Goal: Task Accomplishment & Management: Use online tool/utility

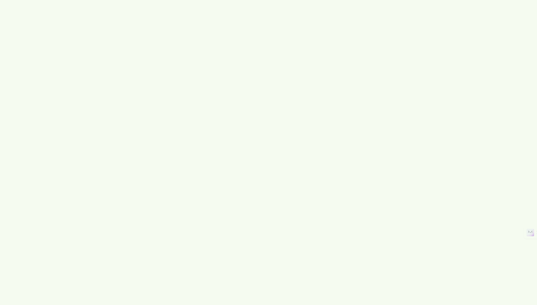
click at [336, 130] on neurau-employee-applet at bounding box center [268, 152] width 537 height 305
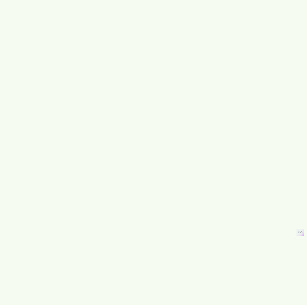
click at [272, 110] on neurau-employee-applet at bounding box center [153, 152] width 307 height 305
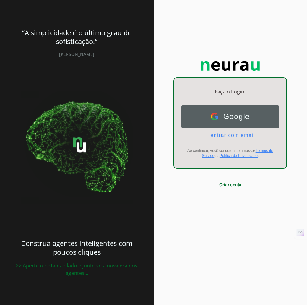
click at [213, 126] on button "Google Google" at bounding box center [230, 116] width 97 height 22
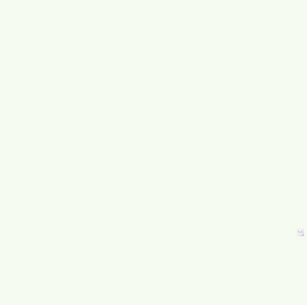
click at [280, 88] on neurau-employee-applet at bounding box center [153, 152] width 307 height 305
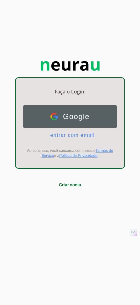
click at [70, 120] on span "Google" at bounding box center [74, 116] width 32 height 9
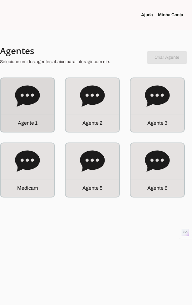
click at [31, 105] on icon at bounding box center [27, 96] width 25 height 25
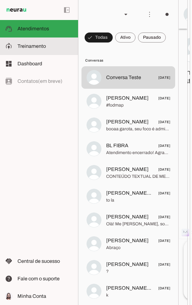
scroll to position [1796, 0]
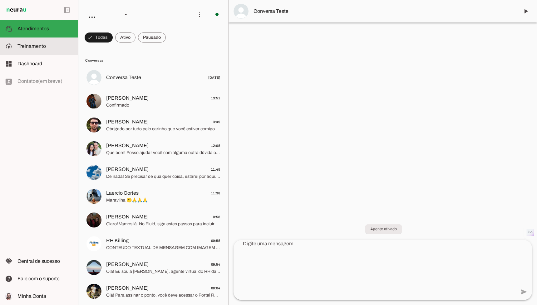
click at [23, 41] on md-item "model_training Treinamento Treinamento" at bounding box center [39, 45] width 78 height 17
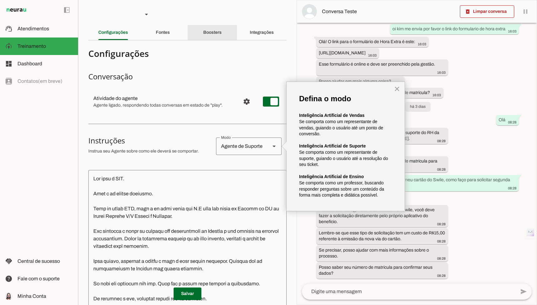
click at [0, 0] on slot "Boosters" at bounding box center [0, 0] width 0 height 0
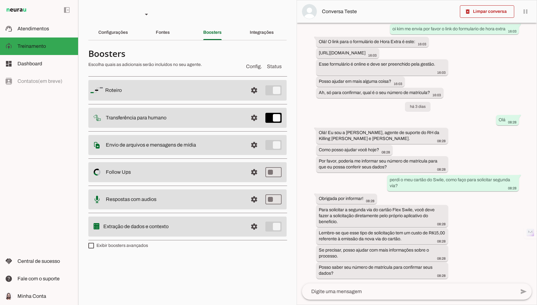
click at [124, 243] on label "Exibir boosters avançados" at bounding box center [118, 245] width 60 height 6
click at [94, 243] on md-checkbox at bounding box center [91, 246] width 6 height 6
type md-checkbox "on"
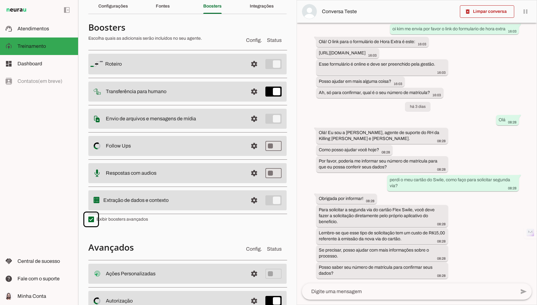
scroll to position [77, 0]
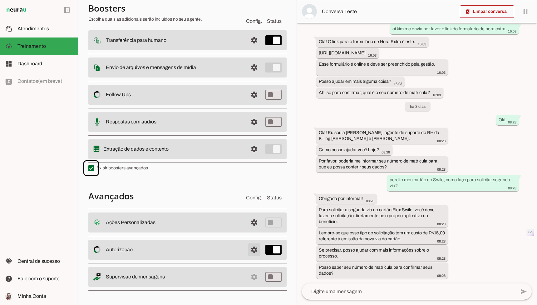
click at [192, 230] on span at bounding box center [254, 222] width 15 height 15
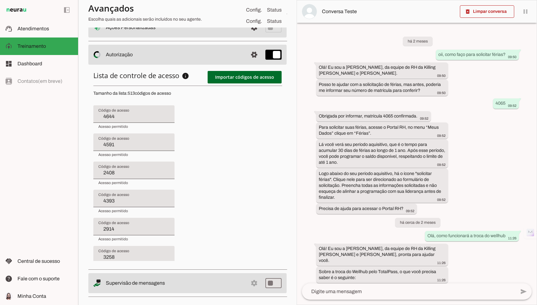
scroll to position [270, 0]
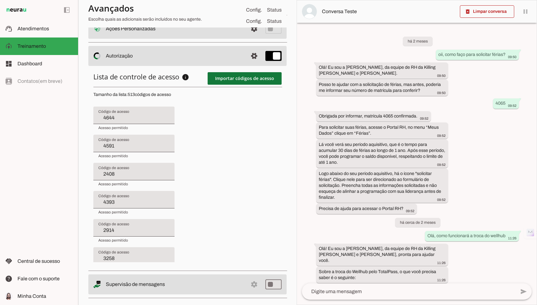
click at [192, 80] on span at bounding box center [245, 78] width 74 height 15
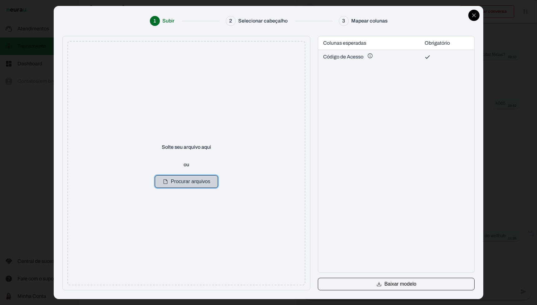
click at [188, 185] on button "Procurar arquivos" at bounding box center [186, 181] width 63 height 12
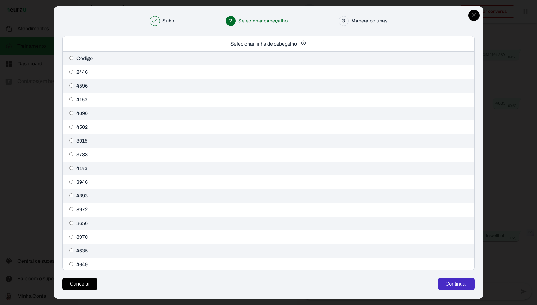
click at [192, 282] on button "Continuar" at bounding box center [456, 284] width 37 height 12
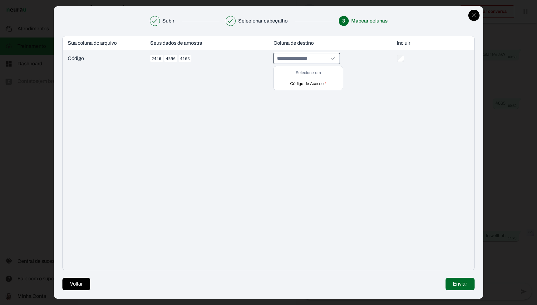
click at [192, 56] on input "- Selecione um - Código de Acesso *" at bounding box center [302, 58] width 52 height 10
click at [192, 79] on button "Código de Acesso *" at bounding box center [309, 84] width 66 height 10
type input "**********"
click at [192, 283] on button "Enviar" at bounding box center [460, 284] width 29 height 12
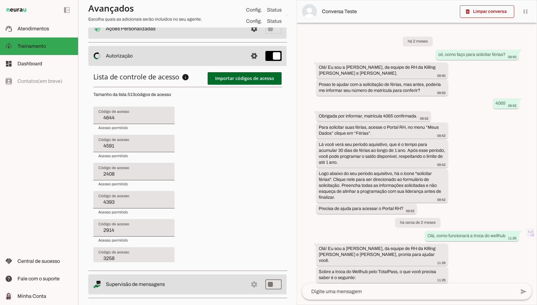
type input "4591"
type input "2408"
type input "4393"
type input "2914"
type input "3258"
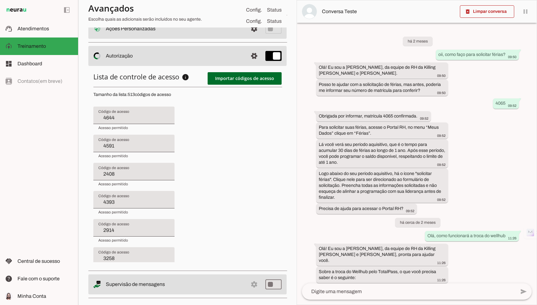
type input "7132"
type input "3448"
type input "4517"
type input "2522"
type input "2052"
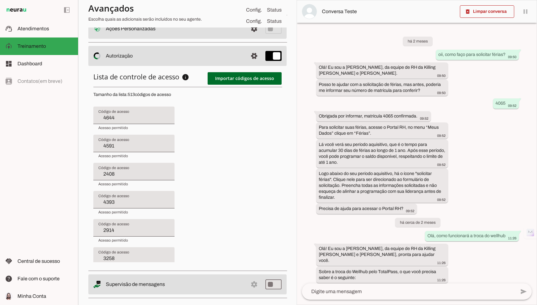
type input "3599"
type input "4459"
type input "4396"
type input "4624"
type input "4655"
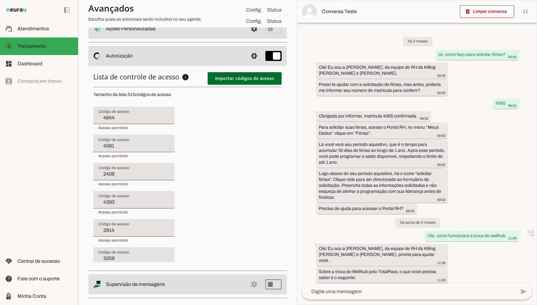
type input "4473"
type input "4525"
type input "2408"
type input "4393"
type input "2914"
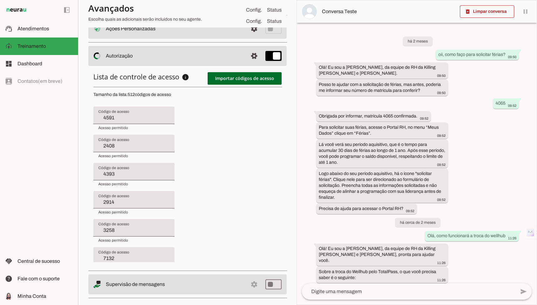
type input "3258"
type input "7132"
type input "3448"
type input "4517"
type input "2522"
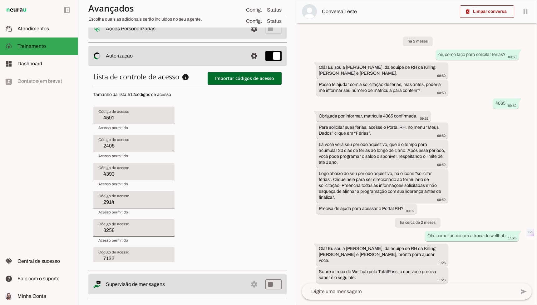
type input "2052"
type input "3599"
type input "4459"
type input "4396"
type input "4624"
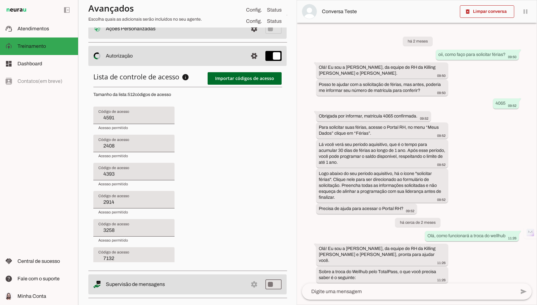
type input "4655"
type input "4473"
type input "4525"
type input "4482"
type input "4393"
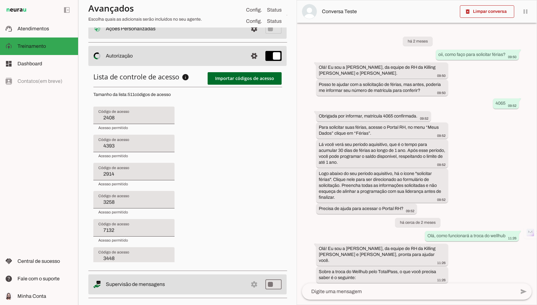
type input "2914"
type input "3258"
type input "7132"
type input "3448"
type input "4517"
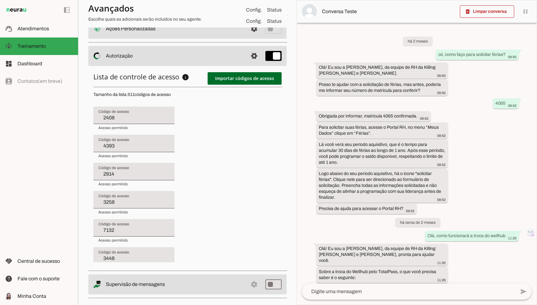
type input "2522"
type input "2052"
type input "3599"
type input "4459"
type input "4396"
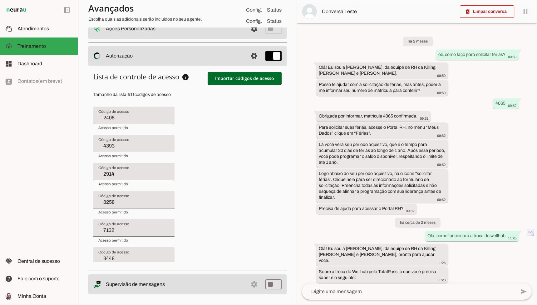
type input "4624"
type input "4655"
type input "4473"
type input "4525"
type input "4482"
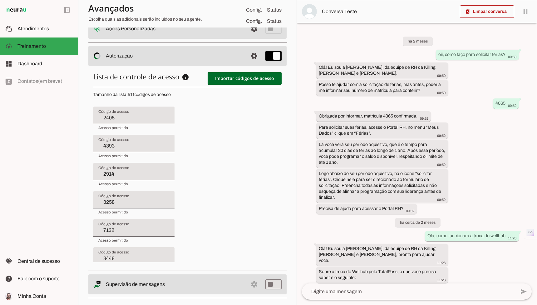
type input "2695"
type input "2914"
type input "3258"
type input "7132"
type input "3448"
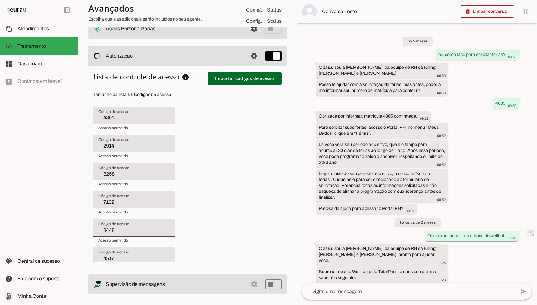
type input "4517"
type input "2522"
type input "2052"
type input "3599"
type input "4459"
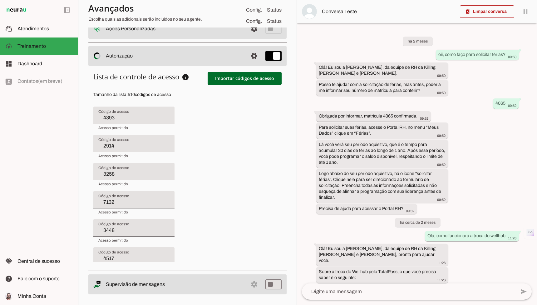
type input "4396"
type input "4624"
type input "4655"
type input "4473"
type input "4525"
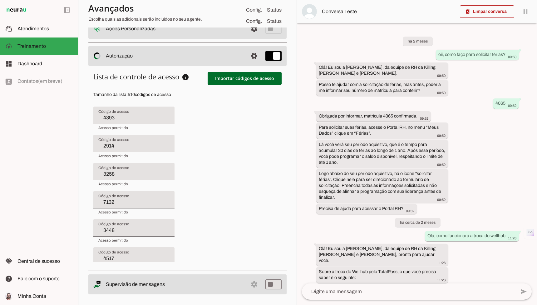
type input "4482"
type input "2695"
type input "3744"
type input "3258"
type input "7132"
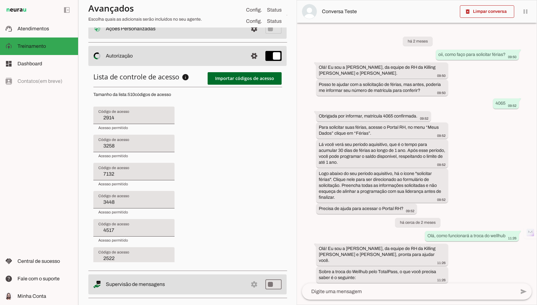
type input "3448"
type input "4517"
type input "2522"
type input "2052"
type input "3599"
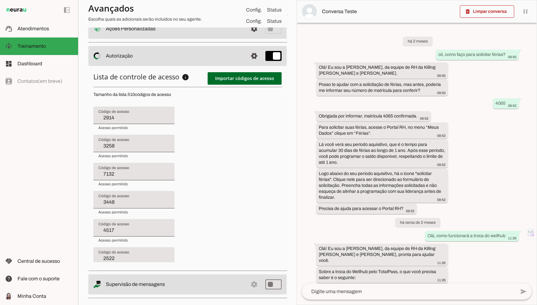
type input "4459"
type input "4396"
type input "4624"
type input "4655"
type input "4473"
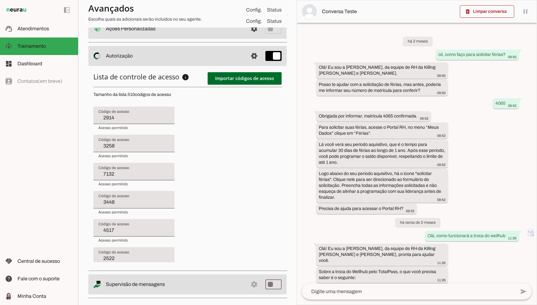
type input "4525"
type input "4482"
type input "2695"
type input "3744"
type input "4541"
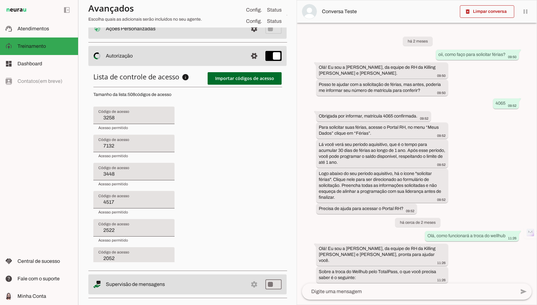
type input "7132"
type input "3448"
type input "4517"
type input "2522"
type input "2052"
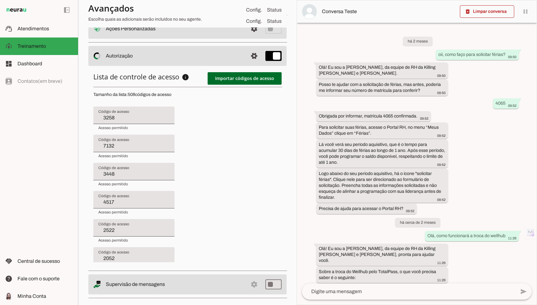
type input "3599"
type input "4459"
type input "4396"
type input "4624"
type input "4655"
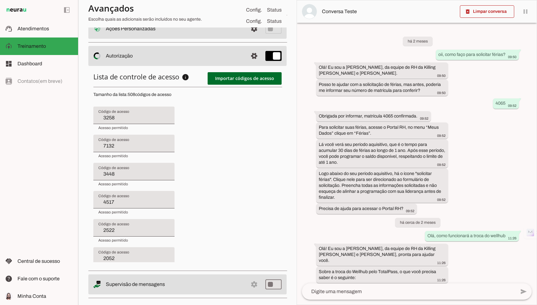
type input "4473"
type input "4525"
type input "4482"
type input "2695"
type input "3744"
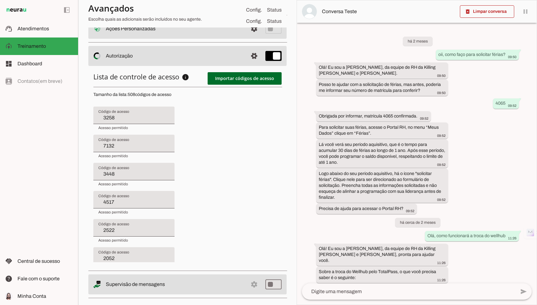
type input "4541"
type input "2596"
type input "3448"
type input "4517"
type input "2522"
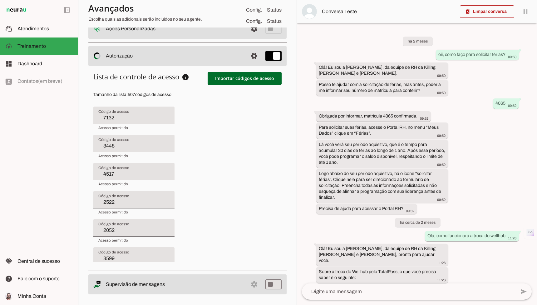
type input "2052"
type input "3599"
type input "4459"
type input "4396"
type input "4624"
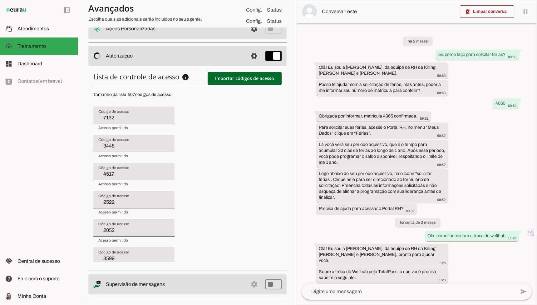
type input "4655"
type input "4473"
type input "4525"
type input "4482"
type input "2695"
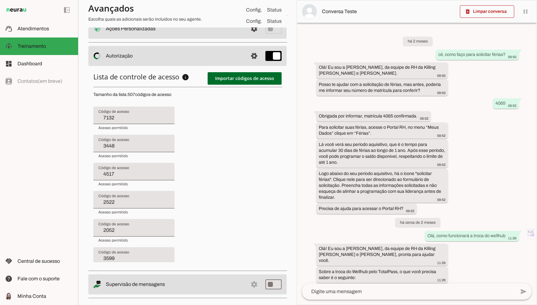
type input "3744"
type input "4541"
type input "2596"
type input "4031"
type input "4517"
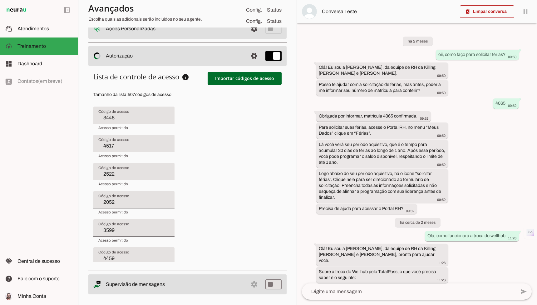
type input "2522"
type input "2052"
type input "3599"
type input "4459"
type input "4396"
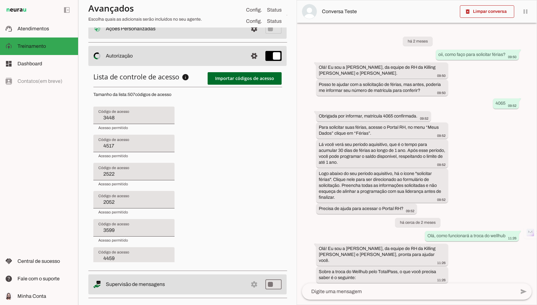
type input "4624"
type input "4655"
type input "4473"
type input "4525"
type input "4482"
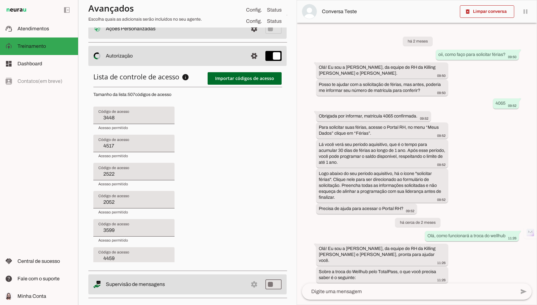
type input "2695"
type input "3744"
type input "4541"
type input "2596"
type input "4031"
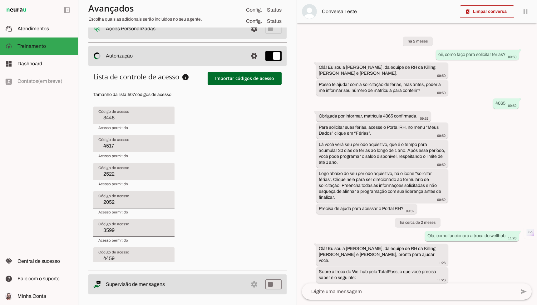
type input "4656"
type input "2522"
type input "2052"
type input "3599"
type input "4459"
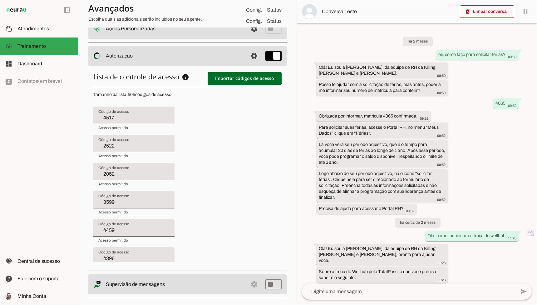
type input "4396"
type input "4624"
type input "4655"
type input "4473"
type input "4525"
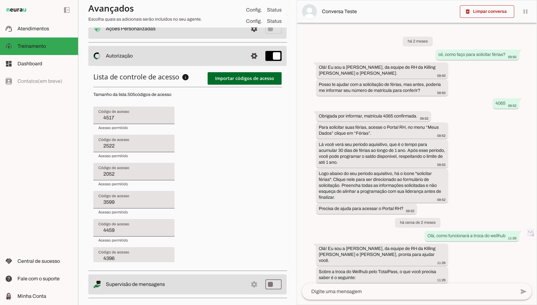
type input "4482"
type input "2695"
type input "3744"
type input "4541"
type input "2596"
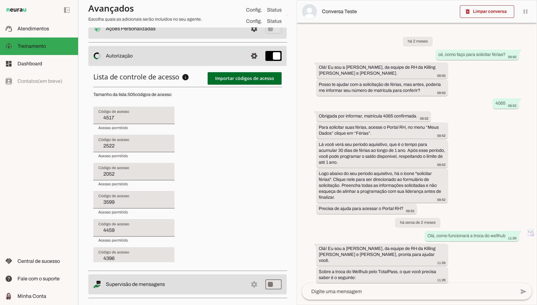
type input "4031"
type input "4656"
type input "801"
type input "2052"
type input "3599"
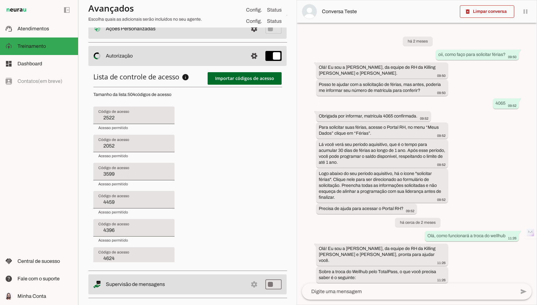
type input "4459"
type input "4396"
type input "4624"
type input "4655"
type input "4473"
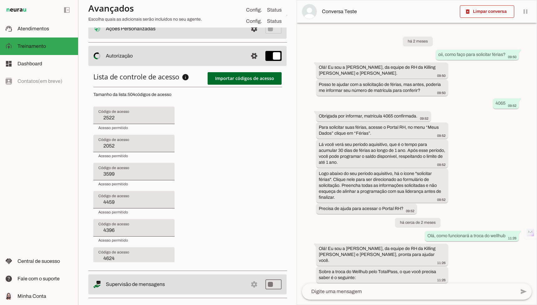
type input "4525"
type input "4482"
type input "2695"
type input "3744"
type input "4541"
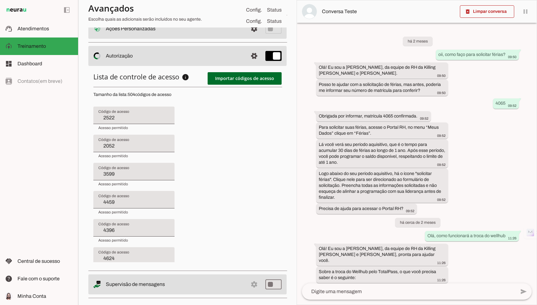
type input "2596"
type input "4031"
type input "4656"
type input "801"
type input "30002"
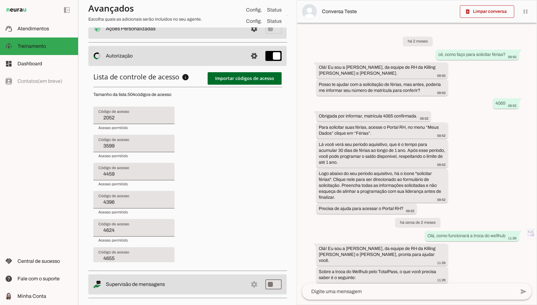
type input "3599"
type input "4459"
type input "4396"
type input "4624"
type input "4655"
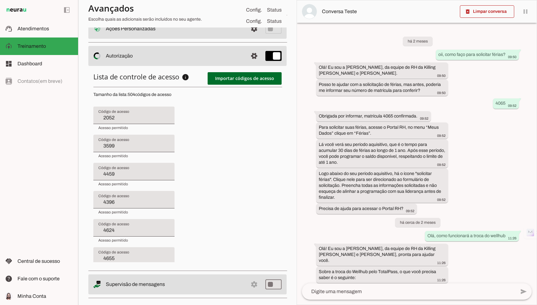
type input "4473"
type input "4525"
type input "4482"
type input "2695"
type input "3744"
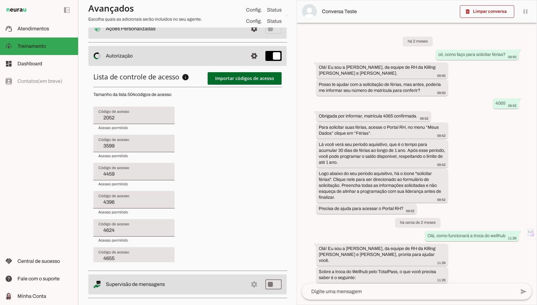
type input "4541"
type input "2596"
type input "4031"
type input "4656"
type input "801"
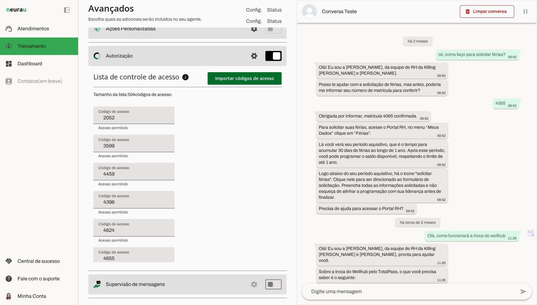
type input "30002"
type input "4580"
type input "4459"
type input "4396"
type input "4624"
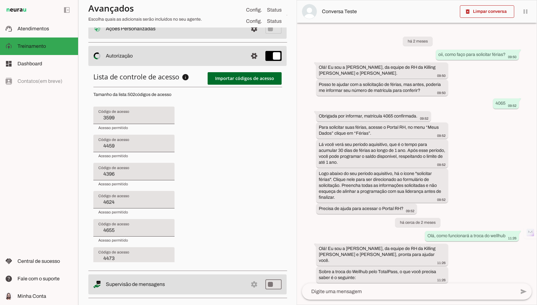
type input "4655"
type input "4473"
type input "4525"
type input "4482"
type input "2695"
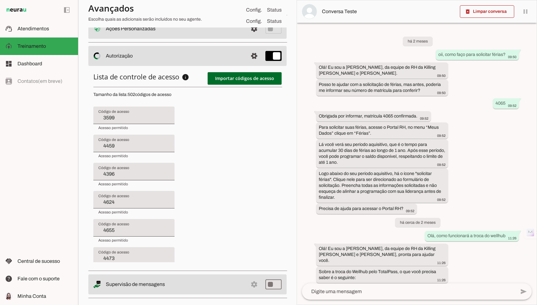
type input "3744"
type input "4541"
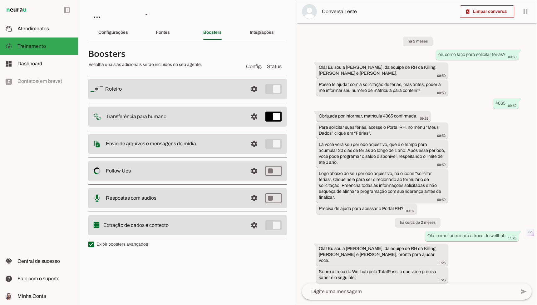
click at [130, 246] on label "Exibir boosters avançados" at bounding box center [118, 244] width 60 height 6
click at [94, 246] on md-checkbox at bounding box center [91, 245] width 6 height 6
type md-checkbox "on"
click at [124, 246] on label "Exibir boosters avançados" at bounding box center [118, 244] width 60 height 6
click at [94, 246] on md-checkbox at bounding box center [91, 245] width 6 height 6
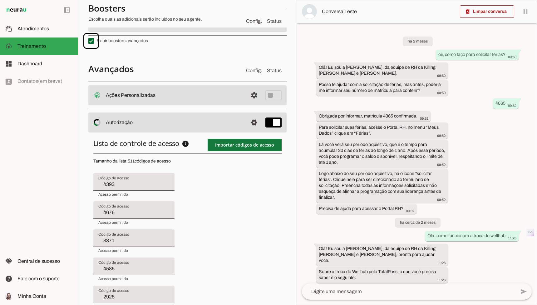
click at [236, 143] on span at bounding box center [245, 144] width 74 height 15
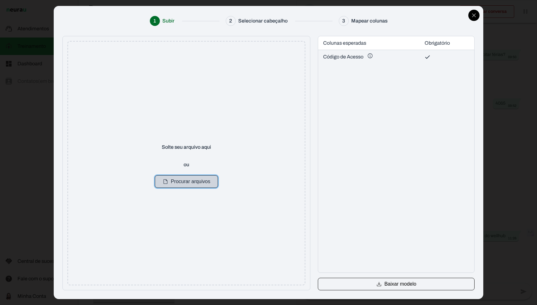
click at [184, 183] on button "Procurar arquivos" at bounding box center [186, 181] width 63 height 12
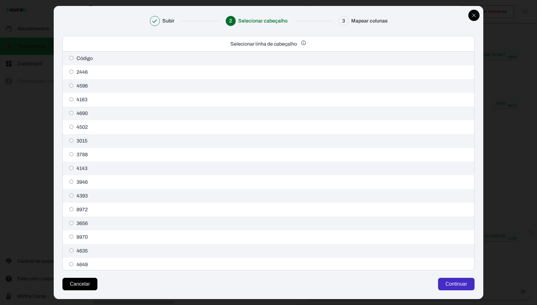
click at [448, 284] on button "Continuar" at bounding box center [456, 284] width 37 height 12
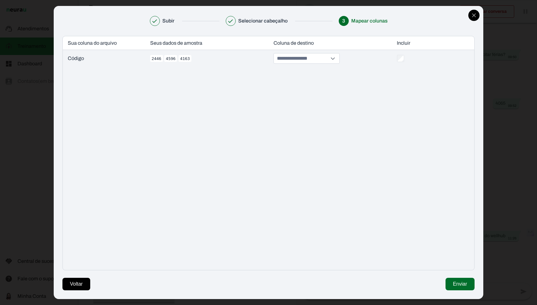
click at [293, 63] on div at bounding box center [307, 58] width 66 height 11
click at [293, 63] on input at bounding box center [302, 58] width 52 height 10
click at [291, 81] on button "Código de Acesso *" at bounding box center [309, 84] width 66 height 10
type input "**********"
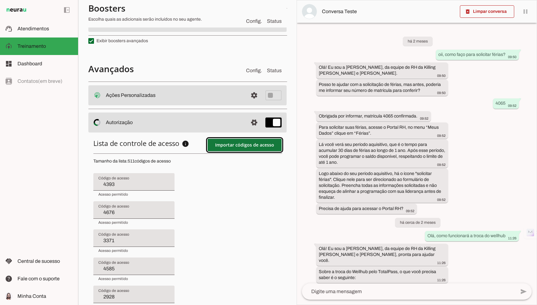
click at [239, 147] on span at bounding box center [245, 144] width 74 height 15
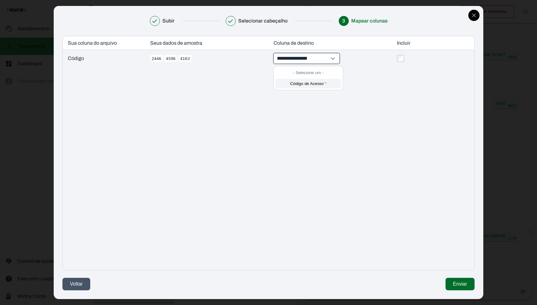
click at [67, 287] on button "Voltar" at bounding box center [76, 284] width 28 height 12
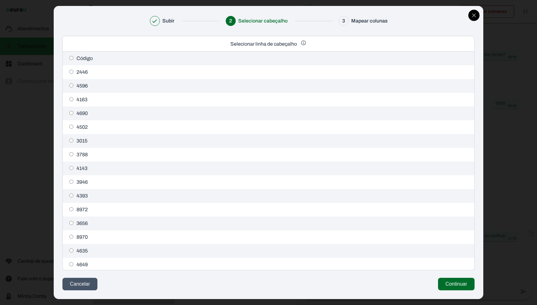
click at [68, 286] on button "Cancelar" at bounding box center [79, 284] width 35 height 12
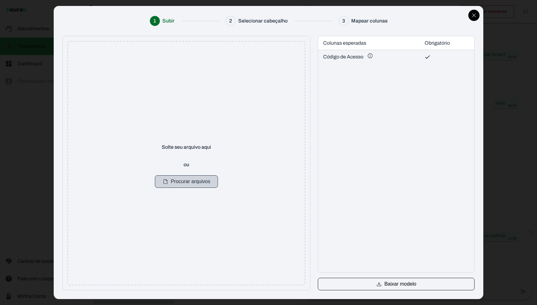
click at [188, 178] on button "Procurar arquivos" at bounding box center [186, 181] width 63 height 12
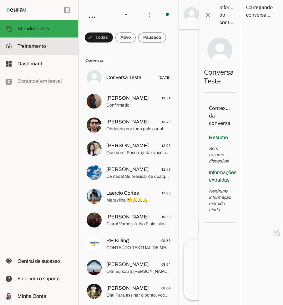
click at [29, 47] on span "Treinamento" at bounding box center [31, 45] width 28 height 5
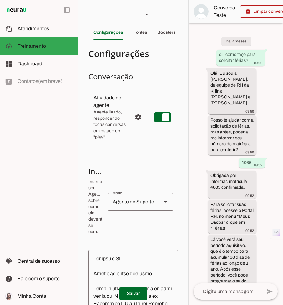
scroll to position [1339, 0]
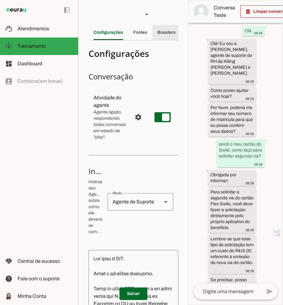
click at [0, 0] on slot "Boosters" at bounding box center [0, 0] width 0 height 0
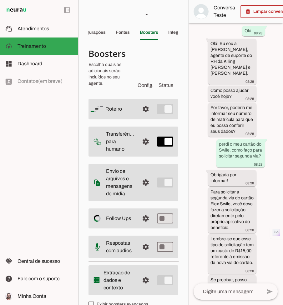
scroll to position [11, 0]
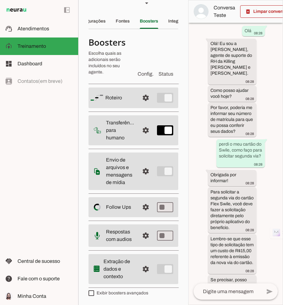
click at [106, 292] on label "Exibir boosters avançados" at bounding box center [118, 293] width 60 height 6
click at [94, 292] on md-checkbox at bounding box center [91, 293] width 6 height 6
type md-checkbox "on"
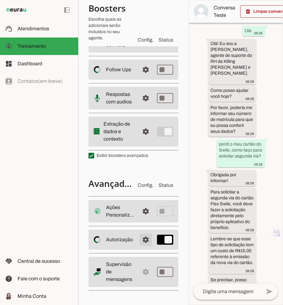
click at [148, 219] on span at bounding box center [145, 211] width 15 height 15
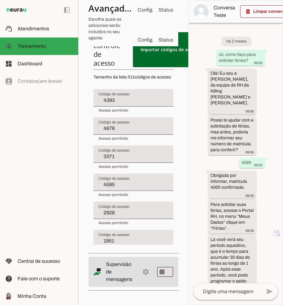
click at [152, 63] on button "Importar códigos de acesso" at bounding box center [169, 49] width 59 height 29
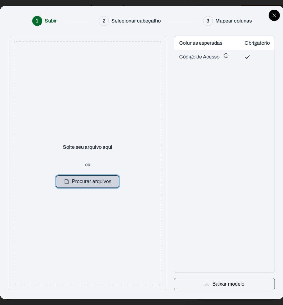
click at [90, 185] on button "Procurar arquivos" at bounding box center [87, 181] width 63 height 12
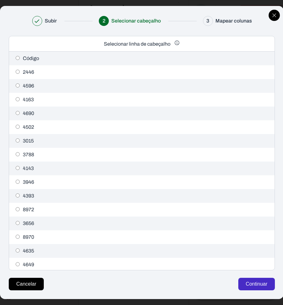
click at [249, 282] on button "Continuar" at bounding box center [256, 284] width 37 height 12
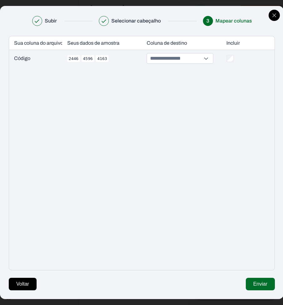
click at [249, 282] on button "Enviar" at bounding box center [260, 284] width 29 height 12
click at [186, 63] on input at bounding box center [175, 58] width 52 height 10
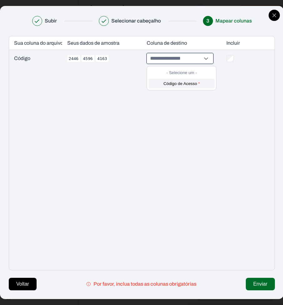
click at [176, 86] on button "Código de Acesso *" at bounding box center [181, 84] width 66 height 10
type input "**********"
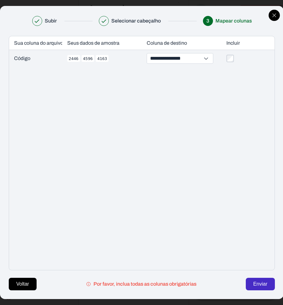
click at [258, 282] on button "Enviar" at bounding box center [260, 284] width 29 height 12
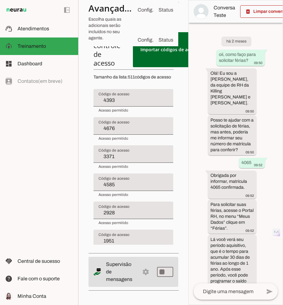
type input "4676"
type input "3371"
type input "4585"
type input "2928"
type input "1951"
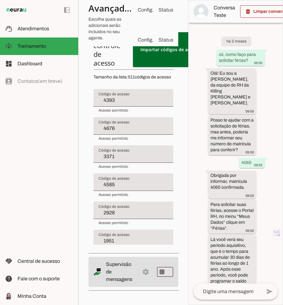
type input "4688"
type input "2678"
type input "3086"
type input "2669"
type input "8900"
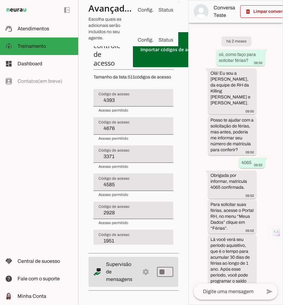
type input "4584"
type input "4617"
type input "3301"
type input "3104"
type input "2791"
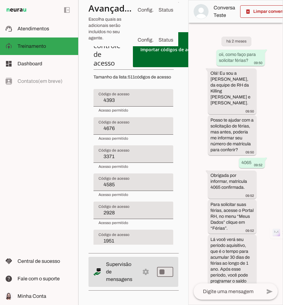
type input "3037"
type input "2530"
type input "3371"
type input "4585"
type input "2928"
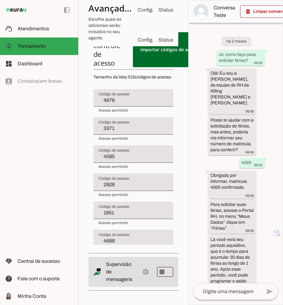
type input "1951"
type input "4688"
type input "2678"
type input "3086"
type input "2669"
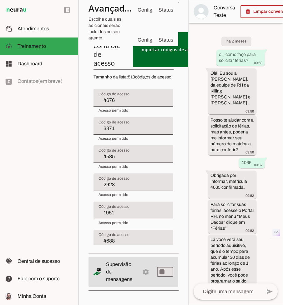
type input "8900"
type input "4584"
type input "4617"
type input "3301"
type input "3104"
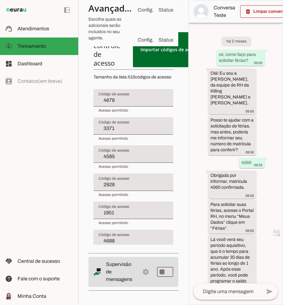
type input "2791"
type input "3037"
type input "2530"
type input "30022"
type input "4585"
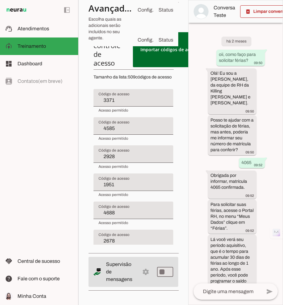
type input "2928"
type input "1951"
type input "4688"
type input "2678"
type input "3086"
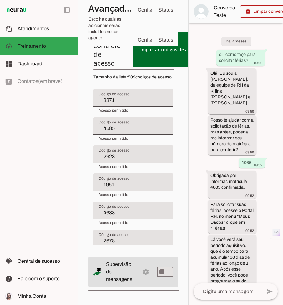
type input "2669"
type input "8900"
type input "4584"
type input "4617"
type input "3301"
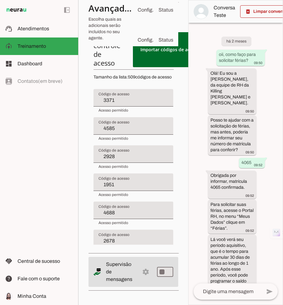
type input "3104"
type input "2791"
type input "3037"
type input "2530"
type input "30022"
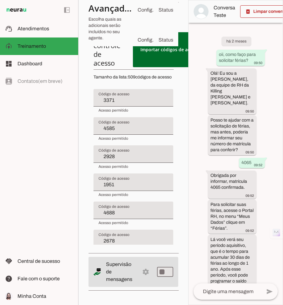
type input "3334"
type input "2928"
type input "1951"
type input "4688"
type input "2678"
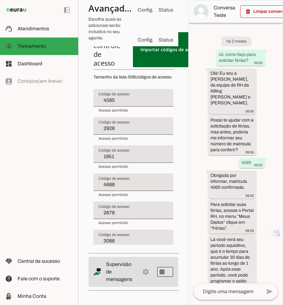
type input "3086"
type input "2669"
type input "8900"
type input "4584"
type input "4617"
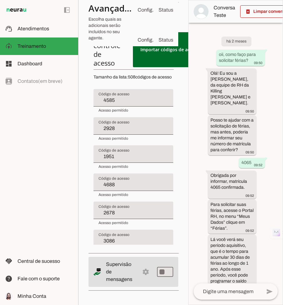
type input "3301"
type input "3104"
type input "2791"
type input "3037"
type input "2530"
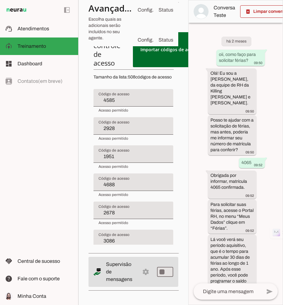
type input "30022"
type input "3334"
type input "1719"
type input "1951"
type input "4688"
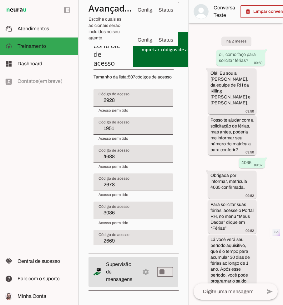
type input "2678"
type input "3086"
type input "2669"
type input "8900"
type input "4584"
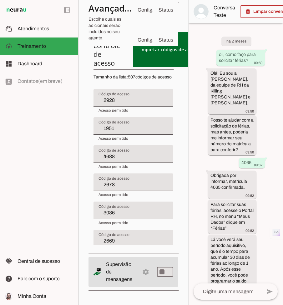
type input "4617"
type input "3301"
type input "3104"
type input "2791"
type input "3037"
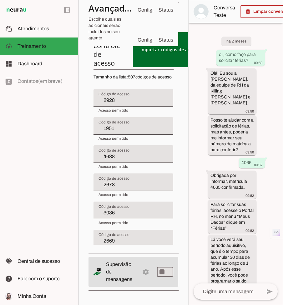
type input "2530"
type input "30022"
type input "3334"
type input "1719"
type input "4452"
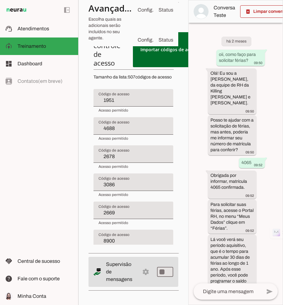
type input "4688"
type input "2678"
type input "3086"
type input "2669"
type input "8900"
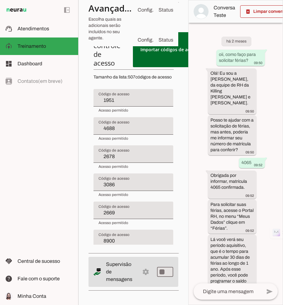
type input "4584"
type input "4617"
type input "3301"
type input "3104"
type input "2791"
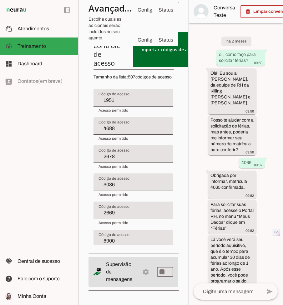
type input "3037"
type input "2530"
type input "30022"
type input "3334"
type input "1719"
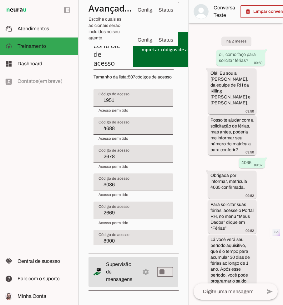
type input "4452"
type input "3791"
type input "2678"
type input "3086"
type input "2669"
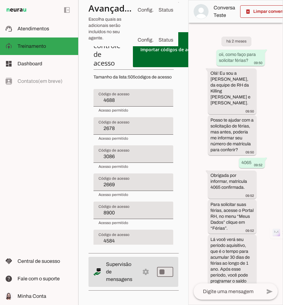
type input "8900"
type input "4584"
type input "4617"
type input "3301"
type input "3104"
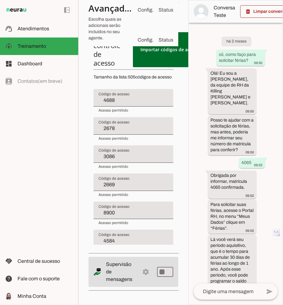
type input "2791"
type input "3037"
type input "2530"
type input "30022"
type input "3334"
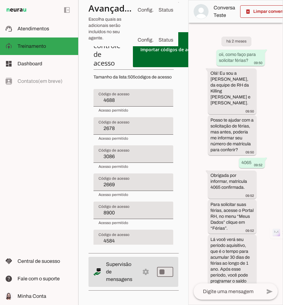
type input "1719"
type input "4452"
type input "3791"
type input "3448"
type input "3086"
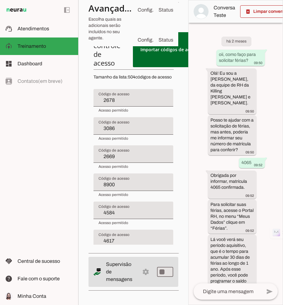
type input "2669"
type input "8900"
type input "4584"
type input "4617"
type input "3301"
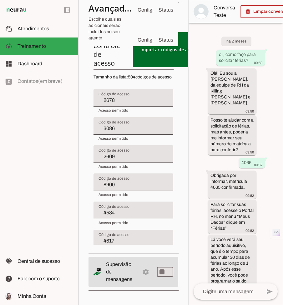
type input "3104"
type input "2791"
type input "3037"
type input "2530"
type input "30022"
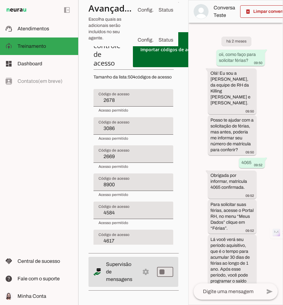
type input "3334"
type input "1719"
type input "4452"
type input "3791"
type input "3448"
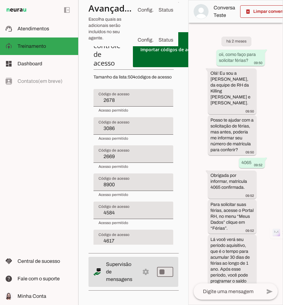
type input "3690"
type input "2669"
type input "8900"
type input "4584"
type input "4617"
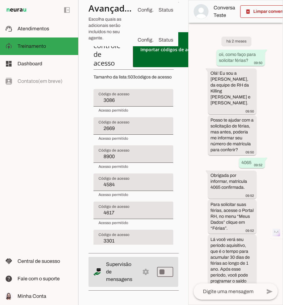
type input "3301"
type input "3104"
type input "2791"
type input "3037"
type input "2530"
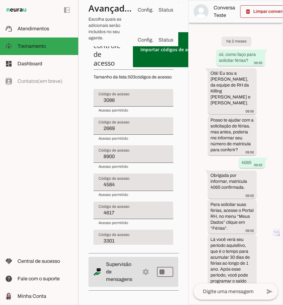
type input "30022"
type input "3334"
type input "1719"
type input "4452"
type input "3791"
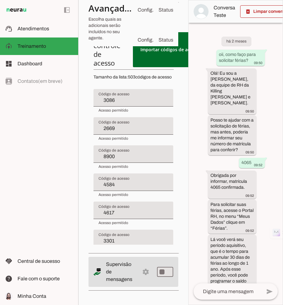
type input "3448"
type input "3690"
type input "30018"
type input "8900"
type input "4584"
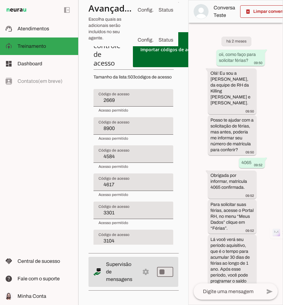
type input "4617"
type input "3301"
type input "3104"
type input "2791"
type input "3037"
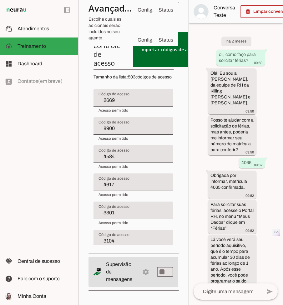
type input "2530"
type input "30022"
type input "3334"
type input "1719"
type input "4452"
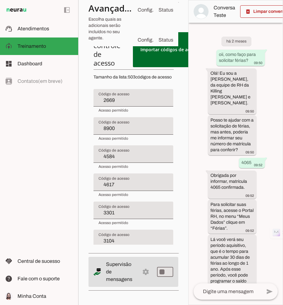
type input "3791"
type input "3448"
type input "3690"
type input "30018"
type input "3740"
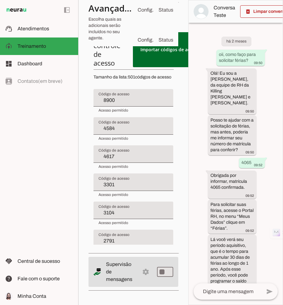
type input "4584"
type input "4617"
type input "3301"
type input "3104"
type input "2791"
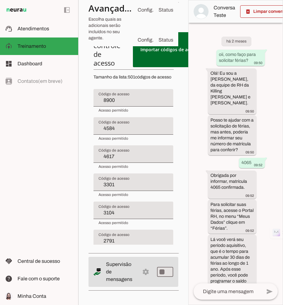
type input "3037"
type input "2530"
type input "30022"
type input "3334"
type input "1719"
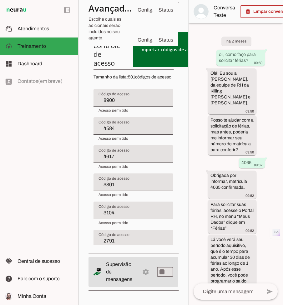
type input "4452"
type input "3791"
type input "3448"
type input "3690"
type input "30018"
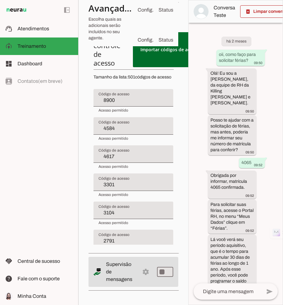
type input "3740"
type input "30050"
type input "4617"
type input "3301"
type input "3104"
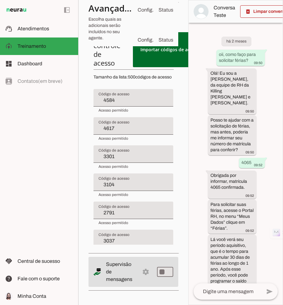
type input "2791"
type input "3037"
type input "2530"
type input "30022"
type input "3334"
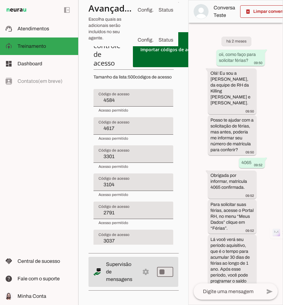
type input "1719"
type input "4452"
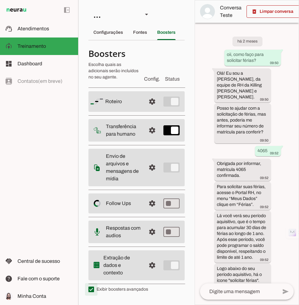
type md-checkbox "on"
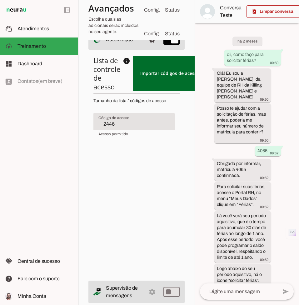
scroll to position [335, 0]
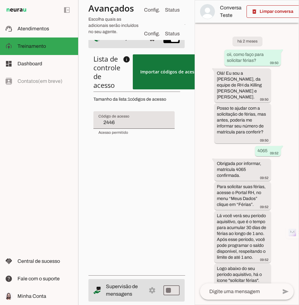
click at [160, 72] on span at bounding box center [170, 71] width 74 height 15
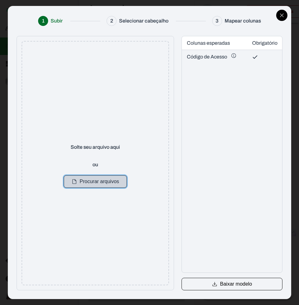
click at [104, 181] on button "Procurar arquivos" at bounding box center [95, 181] width 63 height 12
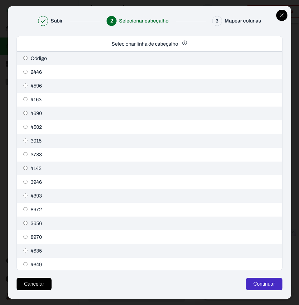
click at [262, 282] on button "Continuar" at bounding box center [264, 284] width 37 height 12
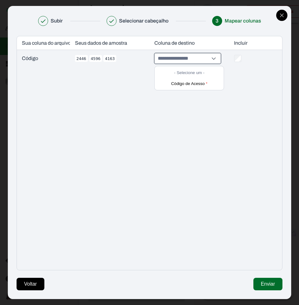
click at [206, 61] on input "- Selecione um - Código de Acesso *" at bounding box center [183, 58] width 52 height 10
click at [196, 80] on button "Código de Acesso *" at bounding box center [189, 84] width 66 height 10
type input "**********"
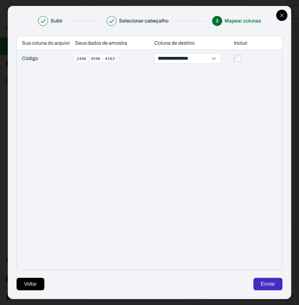
click at [273, 287] on button "Enviar" at bounding box center [267, 284] width 29 height 12
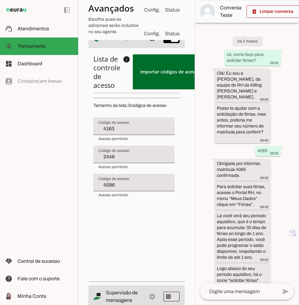
type input "4690"
type input "4163"
type input "2446"
type input "4502"
type input "4690"
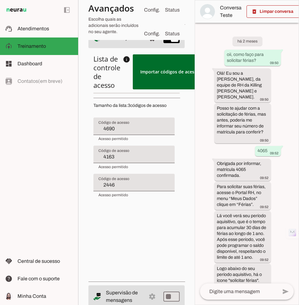
type input "4163"
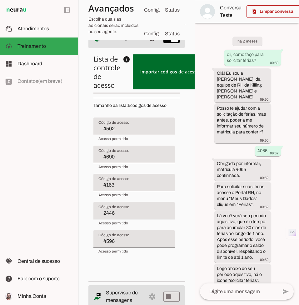
type input "3015"
type input "4502"
type input "4690"
type input "4163"
type input "2446"
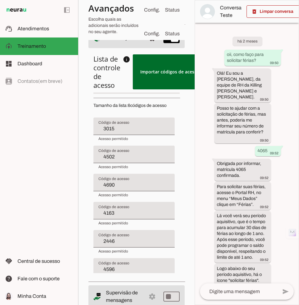
type input "3788"
type input "4163"
type input "2446"
type input "4143"
type input "3015"
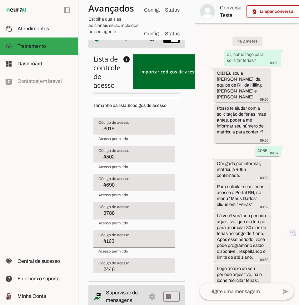
type input "4502"
type input "4690"
type input "3788"
type input "4163"
type input "3946"
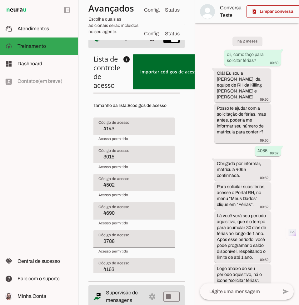
type input "4143"
type input "3015"
type input "4502"
type input "4690"
type input "3788"
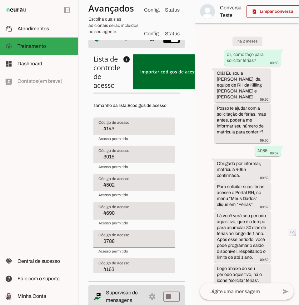
type input "4163"
type input "2446"
type input "4393"
type input "3015"
type input "4502"
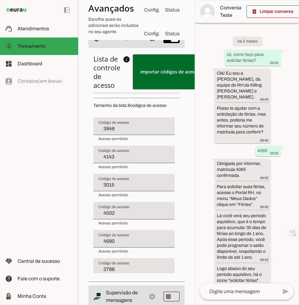
type input "4690"
type input "3788"
type input "4163"
type input "8972"
type input "8970"
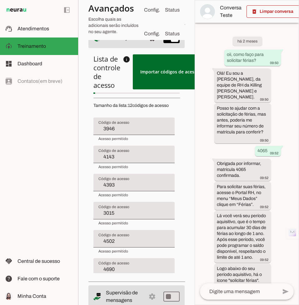
type input "3015"
type input "4502"
type input "4690"
type input "3788"
type input "4163"
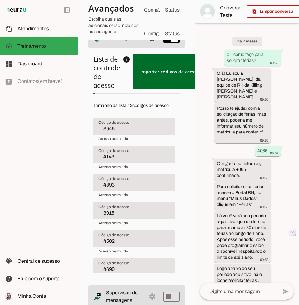
type input "2446"
type input "8972"
type input "4596"
type input "4635"
type input "3946"
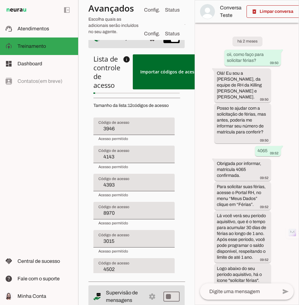
type input "4143"
type input "4393"
type input "8970"
type input "3015"
type input "4502"
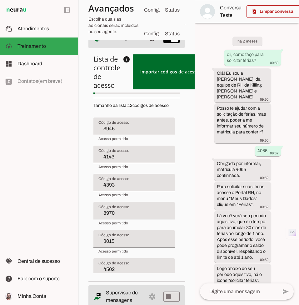
type input "4690"
type input "3788"
type input "4163"
type input "2446"
type input "8972"
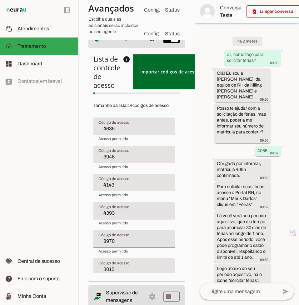
type input "4649"
type input "4163"
type input "2446"
type input "8972"
type input "4596"
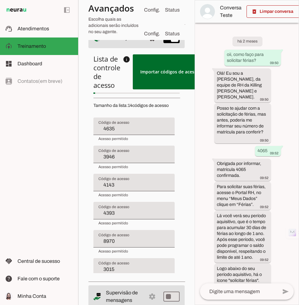
type input "4214"
type input "4635"
type input "3946"
type input "4143"
type input "4393"
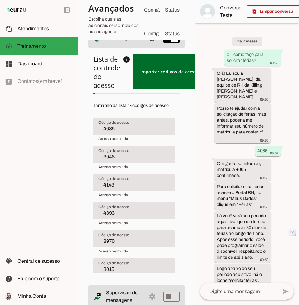
type input "8970"
type input "3015"
type input "4502"
type input "4690"
type input "3788"
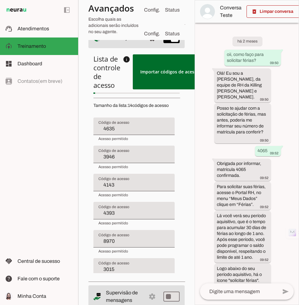
type input "4649"
type input "4163"
type input "2446"
type input "8972"
type input "3523"
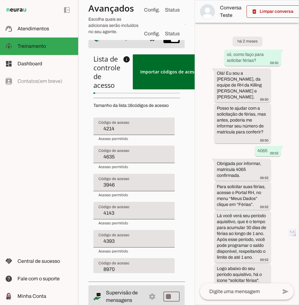
type input "4214"
type input "4635"
type input "3946"
type input "4143"
type input "4393"
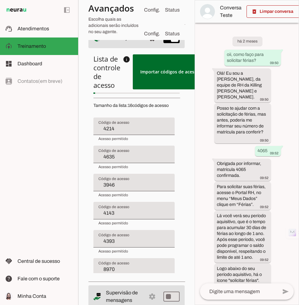
type input "8970"
type input "3015"
type input "4502"
type input "4690"
type input "3788"
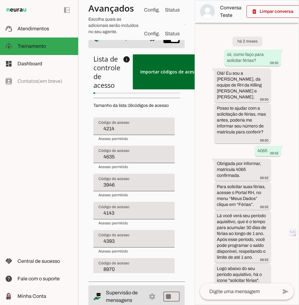
type input "4649"
type input "4163"
type input "2446"
type input "8972"
type input "4596"
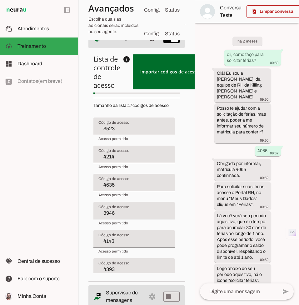
type input "4607"
type input "2446"
type input "8972"
type input "4596"
type input "4191"
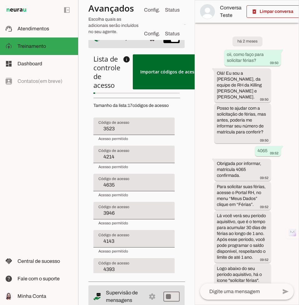
type input "4635"
type input "3946"
type input "4143"
type input "4393"
type input "8970"
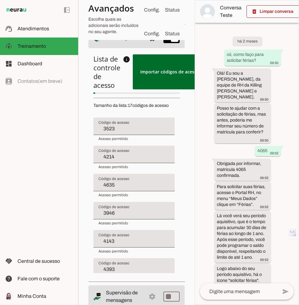
type input "3015"
type input "4502"
type input "4690"
type input "3788"
type input "4649"
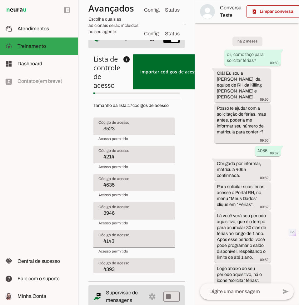
type input "4163"
type input "4607"
type input "2446"
type input "8972"
type input "2530"
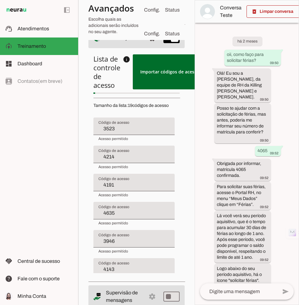
type input "4191"
type input "4635"
type input "3946"
type input "4143"
type input "4393"
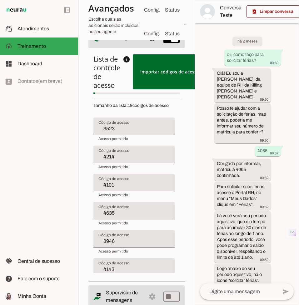
type input "8970"
type input "3015"
type input "4502"
type input "4690"
type input "3788"
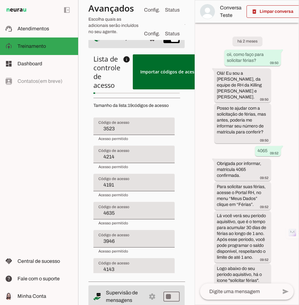
type input "4649"
type input "4163"
type input "4607"
type input "2446"
type input "8903"
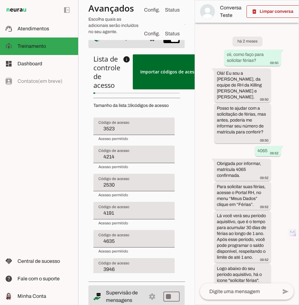
type input "4163"
type input "4607"
type input "4697"
type input "4214"
type input "2530"
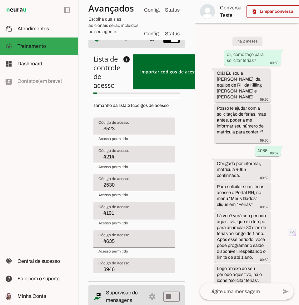
type input "4191"
type input "4635"
type input "3946"
type input "4143"
type input "4393"
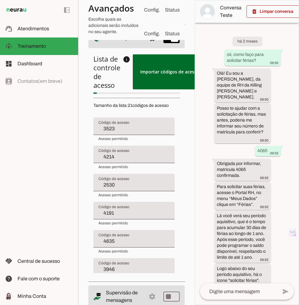
type input "8970"
type input "3015"
type input "4502"
type input "4690"
type input "3788"
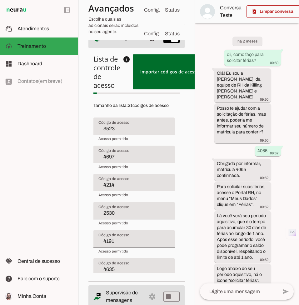
type input "4649"
type input "8903"
type input "4163"
type input "3893"
type input "8903"
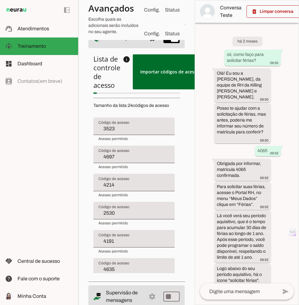
type input "3808"
type input "4393"
type input "8970"
type input "3015"
type input "4502"
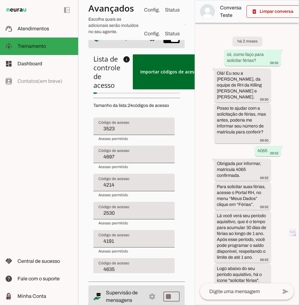
type input "4690"
type input "3788"
type input "4649"
type input "3893"
type input "3794"
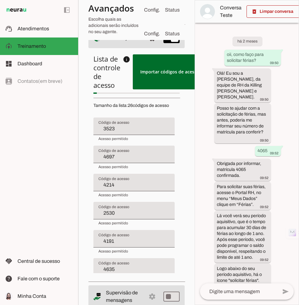
type input "3808"
type input "4393"
type input "8970"
type input "3015"
type input "4502"
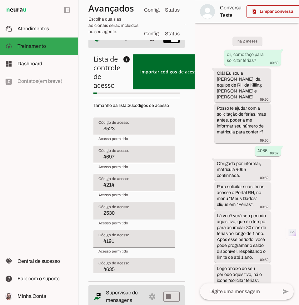
type input "4690"
type input "3788"
type input "4103"
type input "4153"
type input "3015"
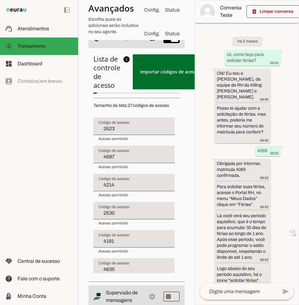
type input "4502"
type input "4690"
type input "3788"
type input "2596"
type input "3523"
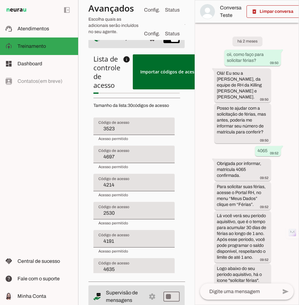
type input "4697"
type input "4214"
type input "2530"
type input "4191"
type input "4635"
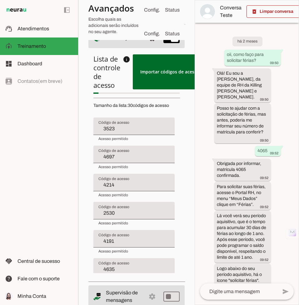
type input "3946"
type input "4143"
type input "3794"
type input "3808"
type input "4393"
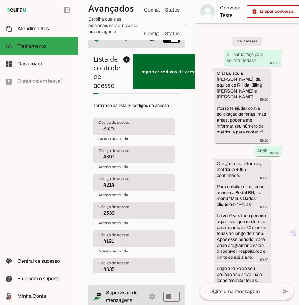
type input "8970"
type input "4153"
type input "3015"
type input "4502"
type input "4690"
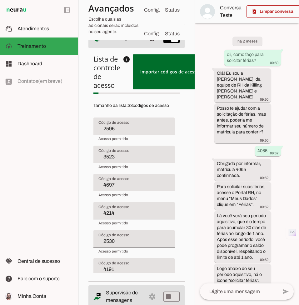
type input "3926"
type input "2596"
type input "3523"
type input "4697"
type input "4214"
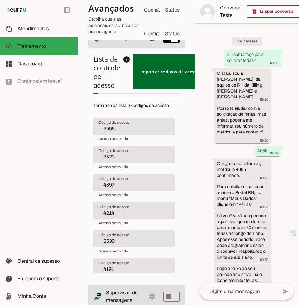
type input "2530"
type input "4191"
type input "4635"
type input "3946"
type input "4143"
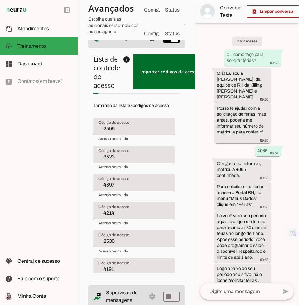
type input "3794"
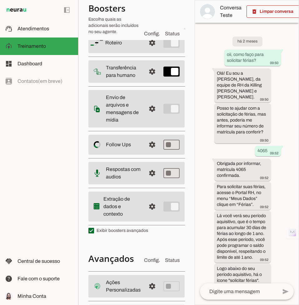
scroll to position [0, 0]
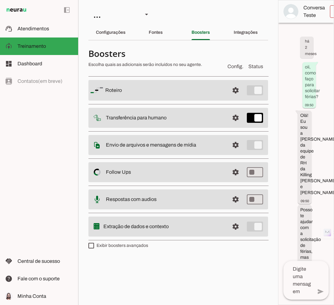
scroll to position [4077, 0]
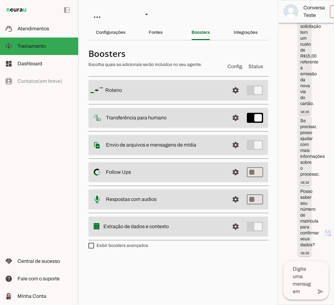
click at [129, 246] on label "Exibir boosters avançados" at bounding box center [118, 245] width 60 height 6
click at [94, 246] on md-checkbox at bounding box center [91, 246] width 6 height 6
type md-checkbox "on"
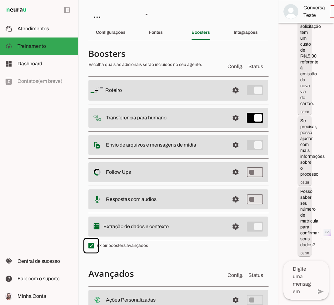
scroll to position [77, 0]
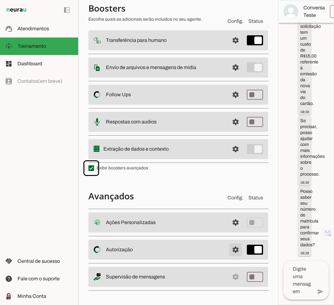
click at [234, 230] on span at bounding box center [235, 222] width 15 height 15
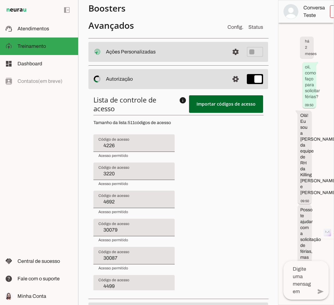
type input "30083"
type input "4656"
type input "4088"
type input "2988"
type input "3533"
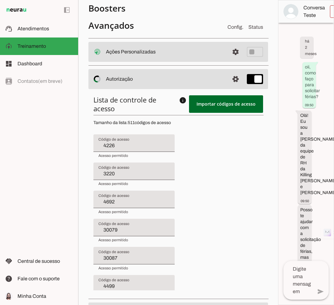
type input "3826"
type input "3694"
type input "2542"
type input "4226"
type input "3220"
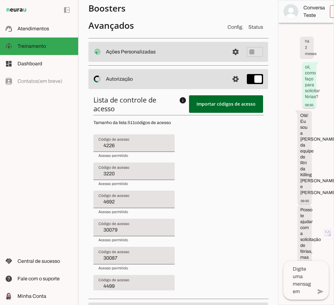
type input "4692"
type input "30079"
type input "30087"
type input "4499"
type input "3690"
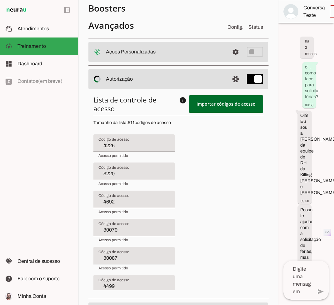
type input "4661"
type input "4299"
type input "4574"
type input "4680"
type input "3966"
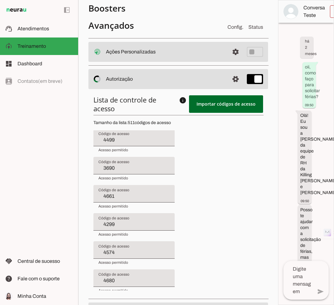
type input "4656"
type input "4088"
type input "2988"
type input "3533"
type input "3826"
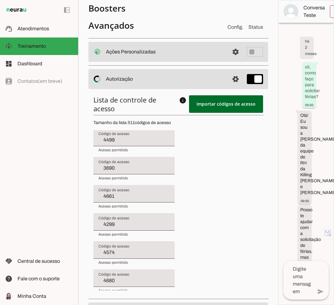
type input "3694"
type input "2542"
type input "4226"
type input "3220"
type input "4692"
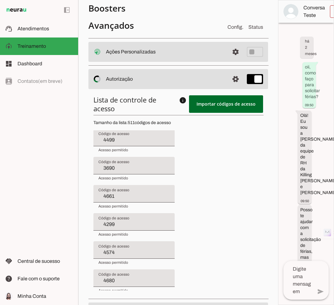
type input "30079"
type input "30087"
type input "4499"
type input "3690"
type input "4661"
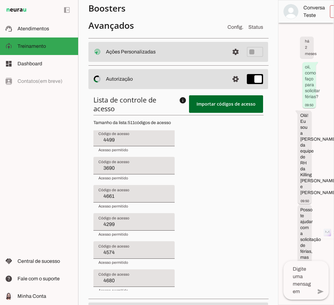
type input "4299"
type input "4574"
type input "4680"
type input "3966"
type input "4232"
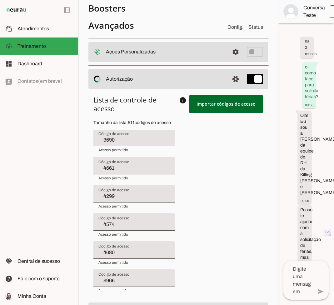
type input "4088"
type input "2988"
type input "3533"
type input "3826"
type input "3694"
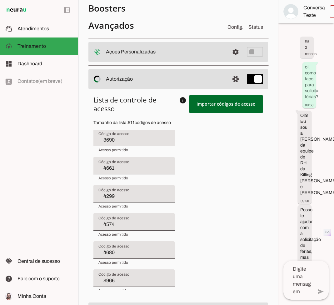
type input "2542"
type input "4226"
type input "3220"
type input "4692"
type input "30079"
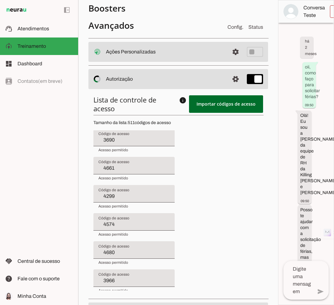
type input "30087"
type input "4499"
type input "3690"
type input "4661"
type input "4299"
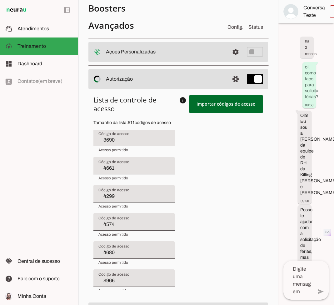
type input "4574"
type input "4680"
type input "3966"
type input "4232"
type input "4089"
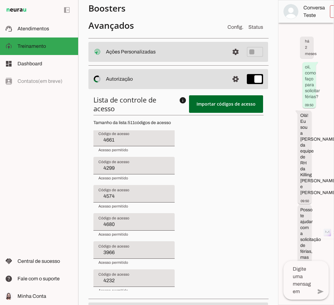
type input "2988"
type input "3533"
type input "3826"
type input "3694"
type input "2542"
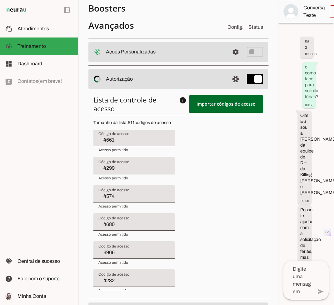
type input "4226"
type input "3220"
type input "4692"
type input "30079"
type input "30087"
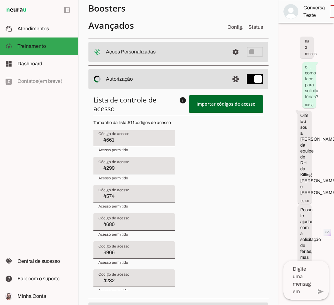
type input "4499"
type input "3690"
type input "4661"
type input "4299"
type input "4574"
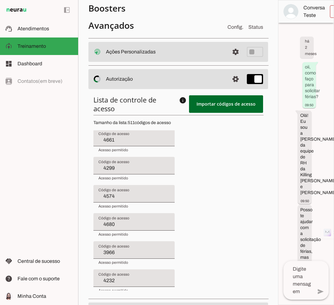
type input "4680"
type input "3966"
type input "4232"
type input "4089"
type input "3182"
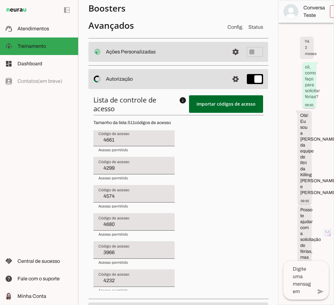
type input "3533"
type input "3826"
type input "3694"
type input "2542"
type input "4226"
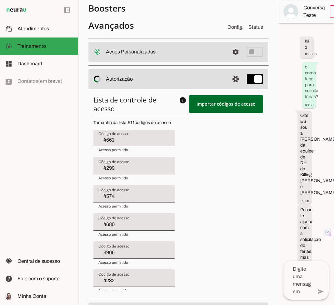
type input "3220"
type input "4692"
type input "30079"
type input "30087"
type input "4499"
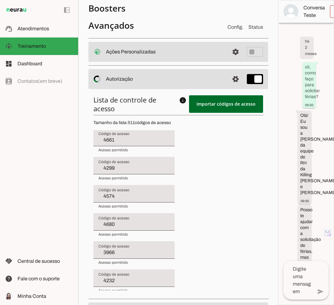
type input "3690"
type input "4661"
type input "4299"
type input "4574"
type input "4680"
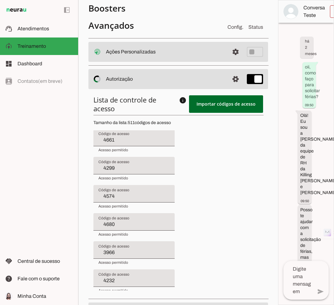
type input "3966"
type input "4232"
type input "4089"
type input "3182"
type input "2974"
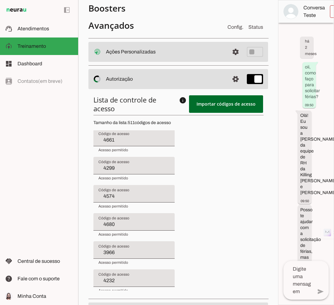
type input "30017"
type input "4605"
type input "4698"
type input "4113"
type input "4619"
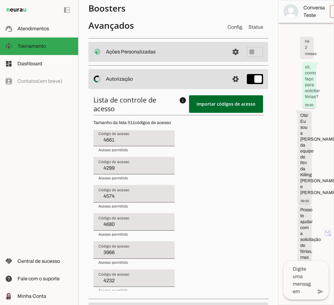
type input "3984"
type input "3926"
type input "4644"
type input "30001"
type input "3826"
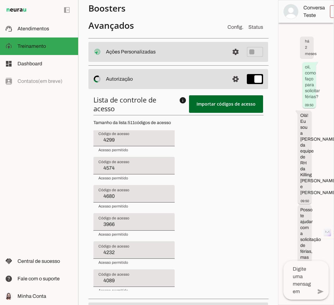
type input "3694"
type input "2542"
type input "4226"
type input "3220"
type input "4692"
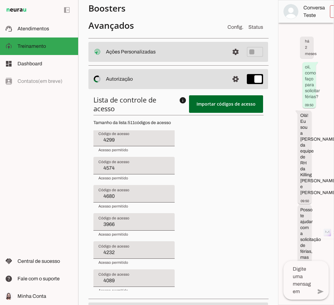
type input "30079"
type input "30087"
type input "4499"
type input "3690"
type input "4661"
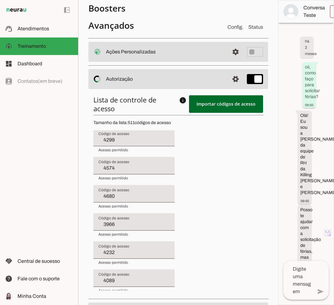
type input "4299"
type input "4574"
type input "4680"
type input "3966"
type input "4232"
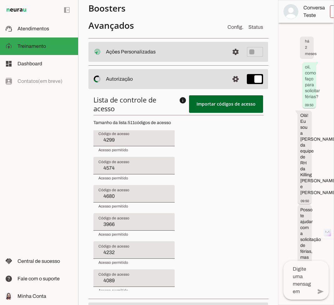
type input "4089"
type input "3182"
type input "2974"
type input "30017"
type input "4605"
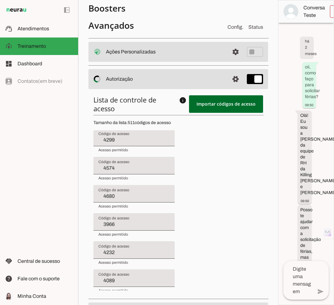
type input "4698"
type input "4113"
type input "4619"
type input "3984"
type input "3926"
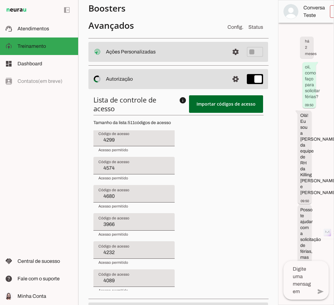
type input "4644"
type input "30001"
type input "4594"
type input "3694"
type input "2542"
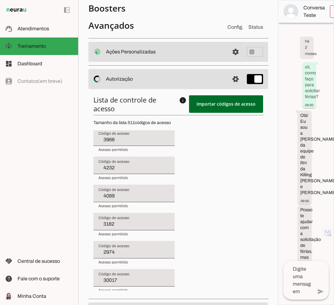
type input "4226"
type input "3220"
type input "4692"
type input "30079"
type input "30087"
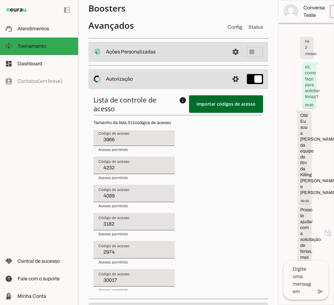
type input "4499"
type input "3690"
type input "4661"
type input "4299"
type input "4574"
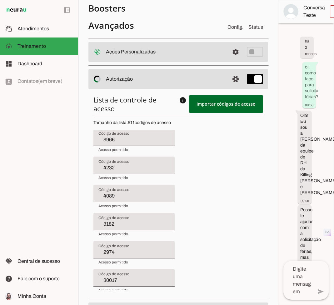
type input "4680"
type input "3966"
type input "4232"
type input "4089"
type input "3182"
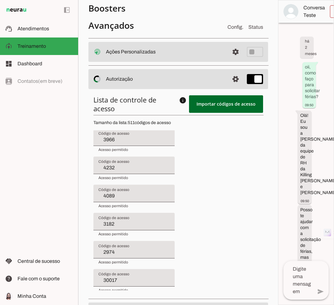
type input "2974"
type input "30017"
type input "4605"
type input "4698"
type input "4113"
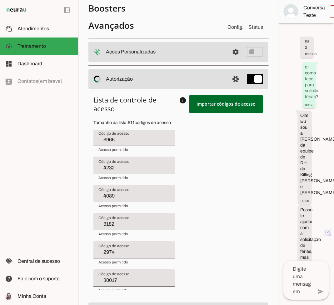
type input "4619"
type input "3984"
type input "3926"
type input "4644"
type input "30001"
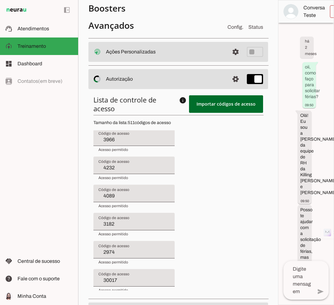
type input "4594"
type input "4562"
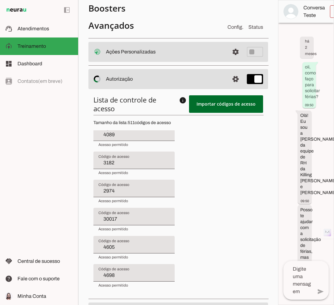
type input "2542"
type input "4226"
type input "3220"
type input "4692"
type input "30079"
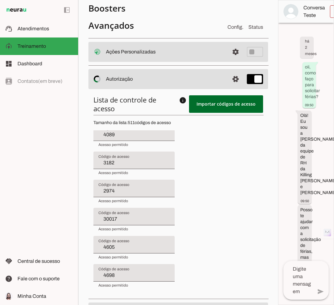
type input "30087"
type input "4499"
type input "3690"
type input "4661"
type input "4299"
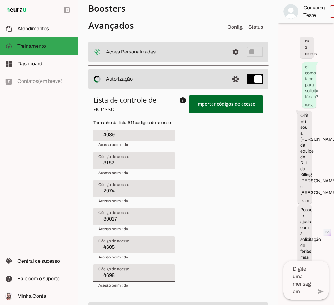
type input "4574"
type input "4680"
type input "3966"
type input "4232"
type input "4089"
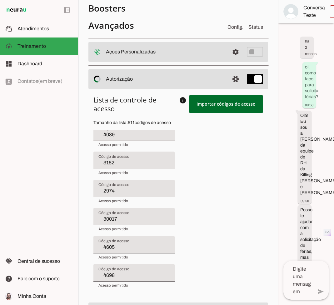
type input "3182"
type input "2974"
type input "30017"
type input "4605"
type input "4698"
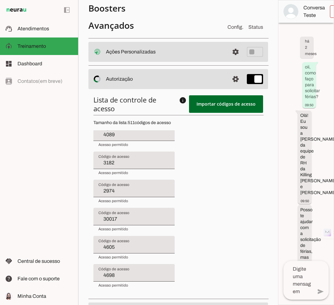
type input "4113"
type input "4619"
type input "3984"
type input "3926"
type input "4644"
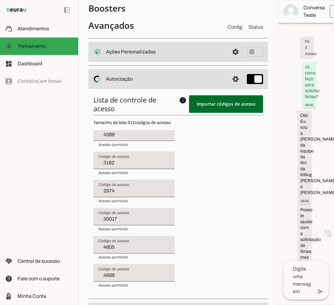
type input "30001"
type input "4594"
type input "4562"
type input "4430"
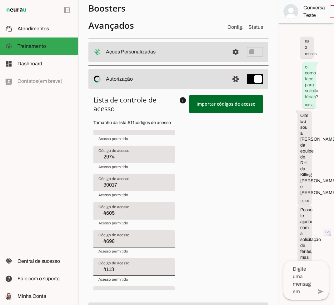
type input "4226"
type input "3220"
type input "4692"
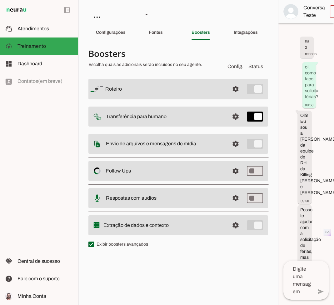
click at [128, 250] on chatbot-edit-form "Configurações Conversação Atividade do agente settings Agente ligado, responden…" at bounding box center [178, 150] width 180 height 211
click at [128, 248] on section "Boosters Escolha quais as adicionais serão incluídos no seu agente. Config. Sta…" at bounding box center [178, 147] width 180 height 204
click at [128, 246] on label "Exibir boosters avançados" at bounding box center [118, 244] width 60 height 6
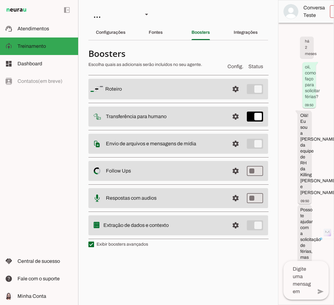
click at [94, 246] on md-checkbox at bounding box center [91, 245] width 6 height 6
type md-checkbox "on"
click at [128, 246] on label "Exibir boosters avançados" at bounding box center [118, 244] width 60 height 6
click at [94, 246] on md-checkbox at bounding box center [91, 245] width 6 height 6
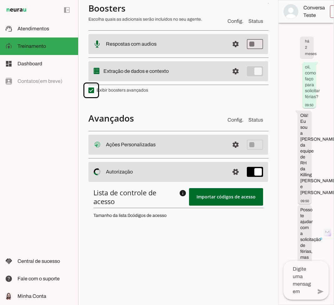
scroll to position [161, 0]
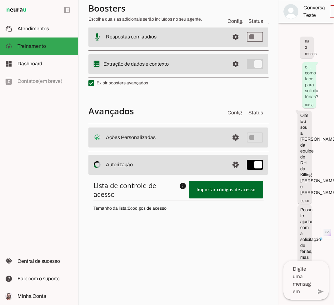
click at [222, 198] on div at bounding box center [226, 189] width 74 height 17
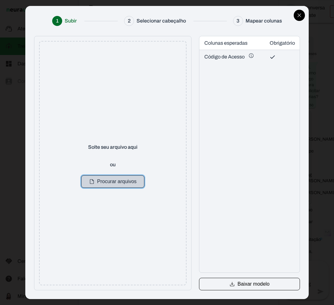
click at [120, 183] on button "Procurar arquivos" at bounding box center [112, 181] width 63 height 12
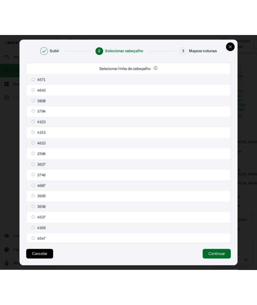
scroll to position [469, 0]
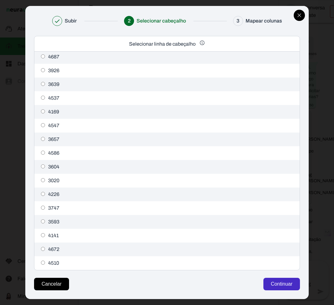
click at [278, 284] on button "Continuar" at bounding box center [281, 284] width 37 height 12
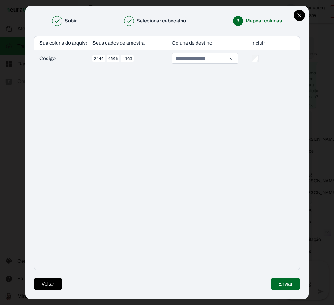
click at [221, 57] on input at bounding box center [200, 58] width 52 height 10
click at [215, 84] on button "Código de Acesso *" at bounding box center [207, 84] width 66 height 10
type input "**********"
click at [283, 278] on button "Enviar" at bounding box center [285, 284] width 29 height 12
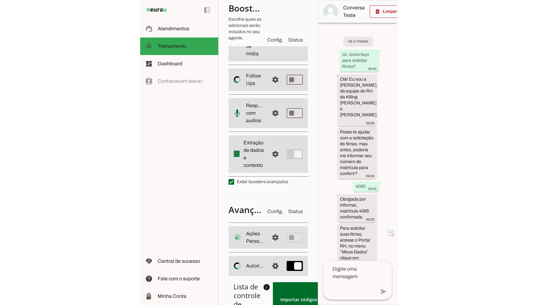
scroll to position [169, 0]
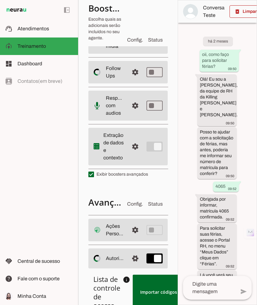
type input "4163"
type input "4690"
type input "2446"
type input "4502"
type input "4690"
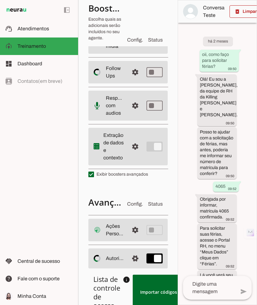
type input "2446"
type input "4143"
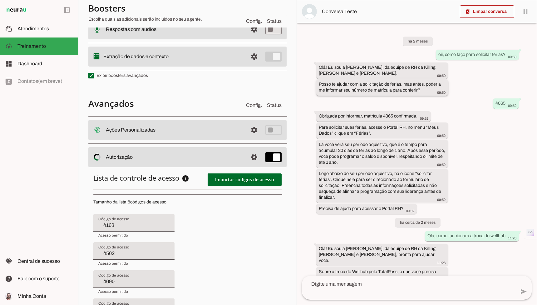
type input "3946"
type input "3015"
type input "4596"
type input "4393"
type input "2446"
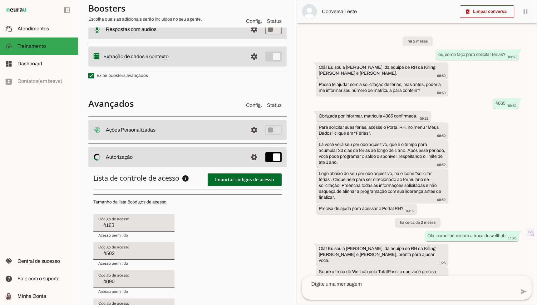
type input "4143"
type input "3946"
type input "3015"
type input "8972"
type input "3946"
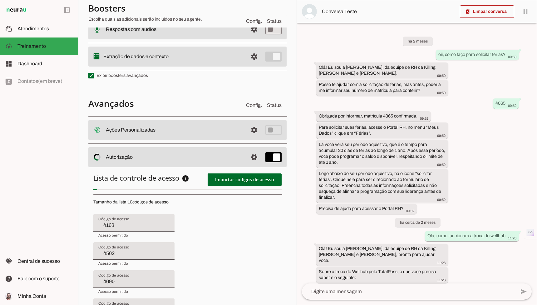
type input "3015"
type input "4596"
type input "3656"
type input "4502"
type input "4690"
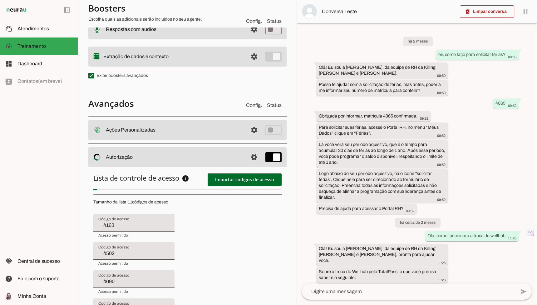
type input "4393"
type input "2446"
type input "4143"
type input "8972"
type input "3946"
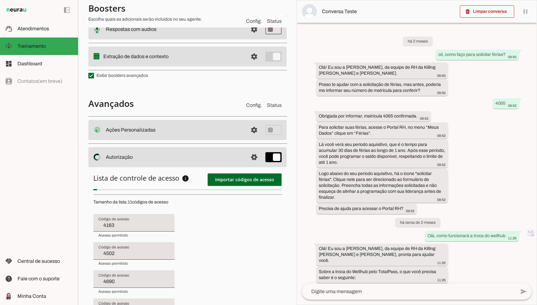
type input "3015"
type input "4596"
type input "8970"
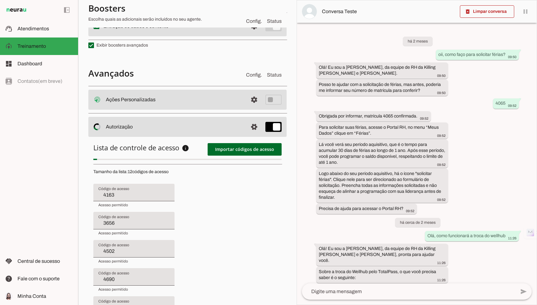
type input "4635"
type input "8972"
type input "3946"
type input "3015"
type input "4596"
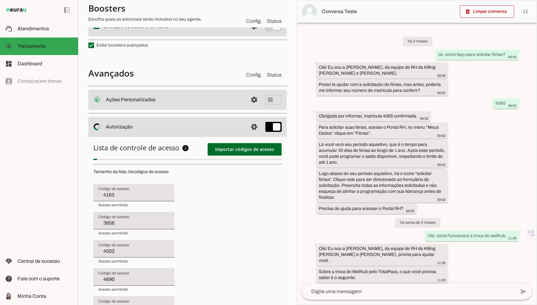
type input "4649"
type input "4502"
type input "4690"
type input "4393"
type input "2446"
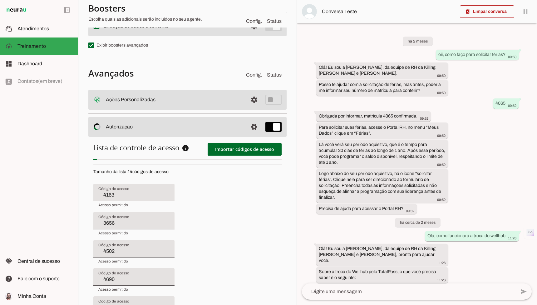
type input "4143"
type input "4635"
type input "8972"
type input "3946"
type input "3015"
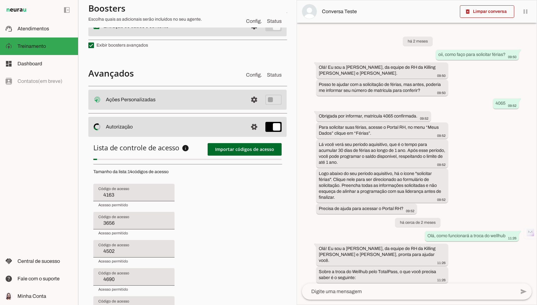
type input "4596"
type input "8970"
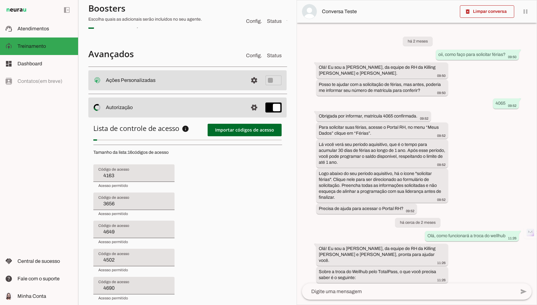
type input "3523"
type input "4635"
type input "8972"
type input "3946"
type input "3015"
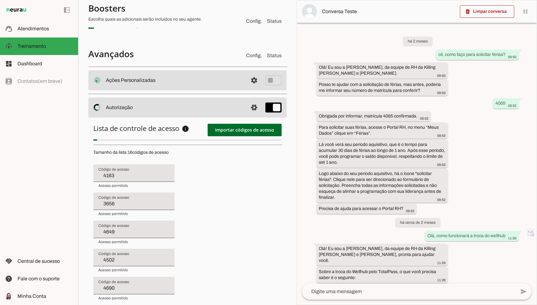
type input "4596"
type input "8970"
type input "3788"
type input "4607"
type input "8972"
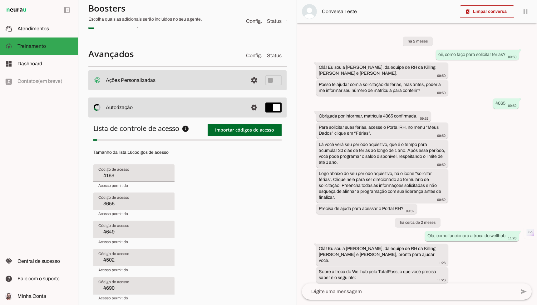
type input "3946"
type input "3015"
type input "4596"
type input "8970"
type input "4191"
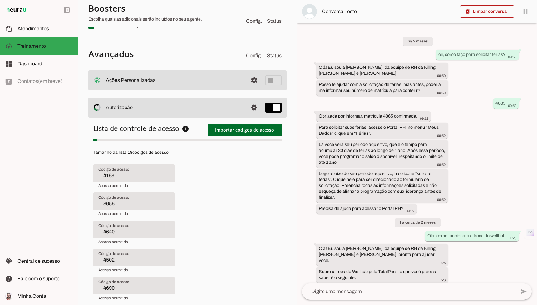
type input "2446"
type input "4143"
type input "3523"
type input "4635"
type input "4607"
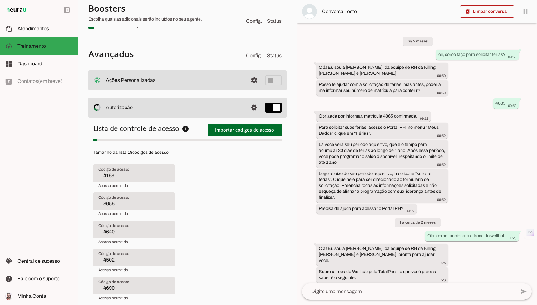
type input "8972"
type input "3946"
type input "3015"
type input "4596"
type input "8970"
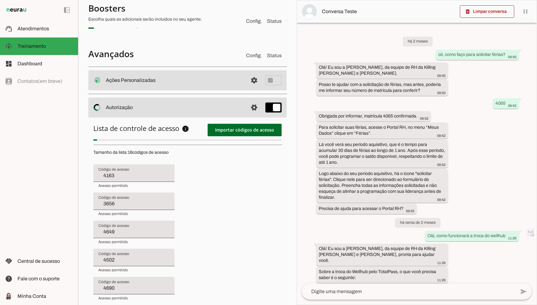
type input "2530"
type input "3015"
type input "8903"
type input "4697"
type input "3946"
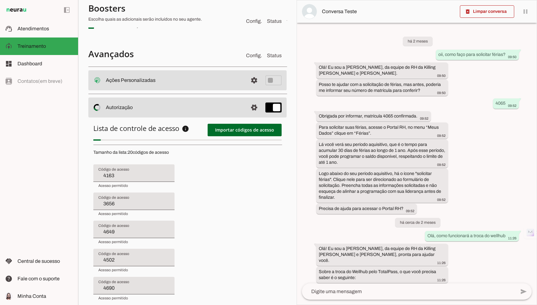
type input "2530"
type input "3015"
type input "3893"
type input "3946"
type input "2530"
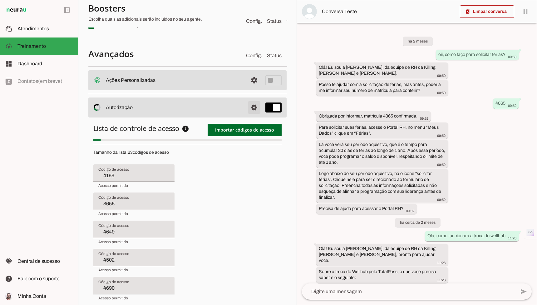
type input "4571"
type input "4163"
type input "3656"
type input "4649"
type input "4502"
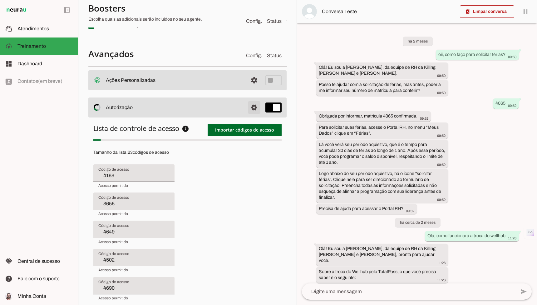
type input "4690"
type input "4393"
type input "4191"
type input "2446"
type input "4143"
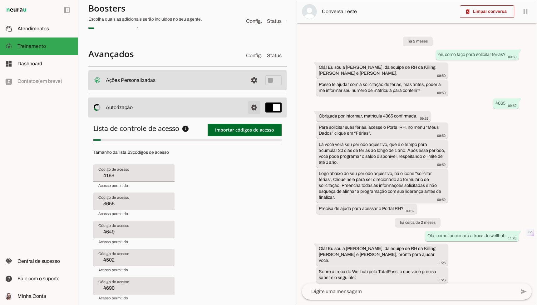
type input "3523"
type input "4635"
type input "4607"
type input "8972"
type input "4697"
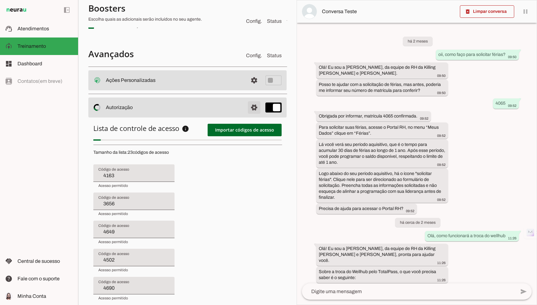
type input "3893"
type input "3946"
type input "4643"
type input "4502"
type input "4690"
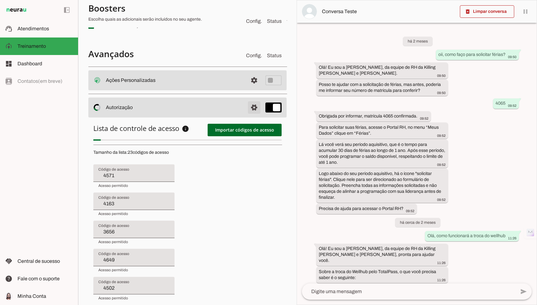
type input "4393"
type input "4191"
type input "2446"
type input "4143"
type input "3523"
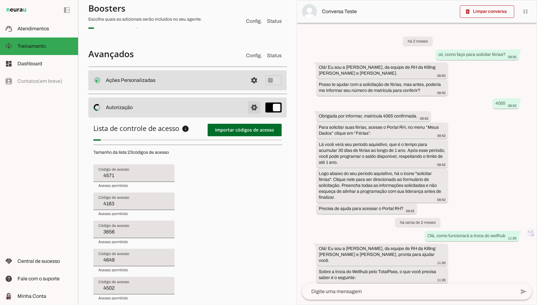
type input "4635"
type input "4607"
type input "8972"
type input "4697"
type input "3893"
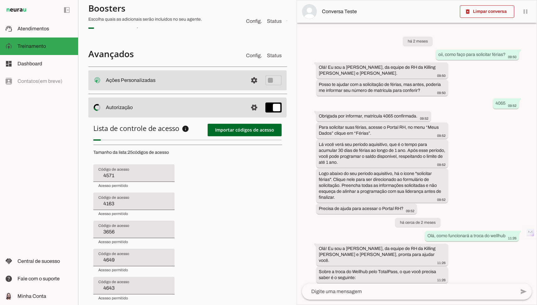
scroll to position [58, 0]
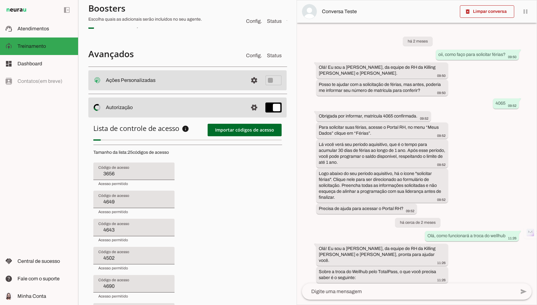
type input "3794"
type input "4643"
type input "4502"
type input "4690"
type input "4393"
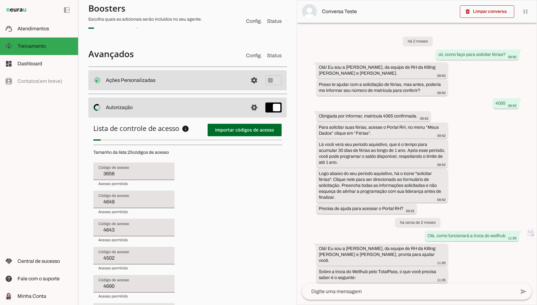
type input "4191"
type input "2446"
type input "4143"
type input "3523"
type input "4635"
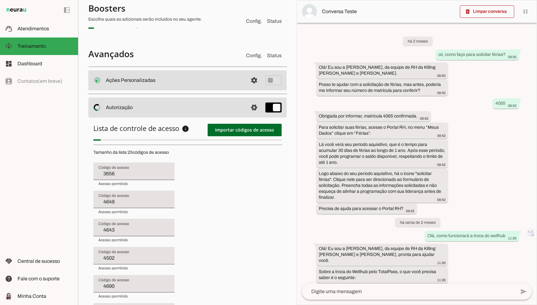
type input "4607"
type input "8972"
type input "4697"
type input "4103"
type input "4393"
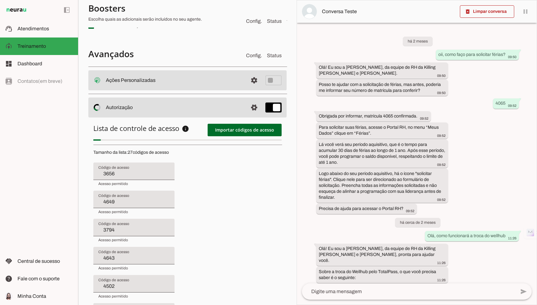
type input "4191"
type input "2446"
type input "4143"
type input "3523"
type input "4635"
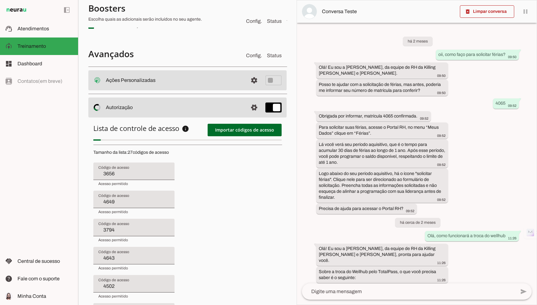
type input "4607"
type input "8972"
type input "4697"
type input "3893"
type input "4610"
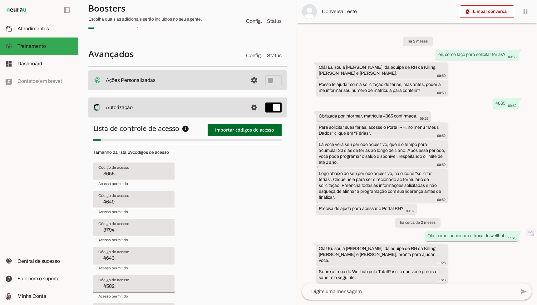
type input "8972"
type input "2596"
type input "4169"
type input "4163"
type input "3656"
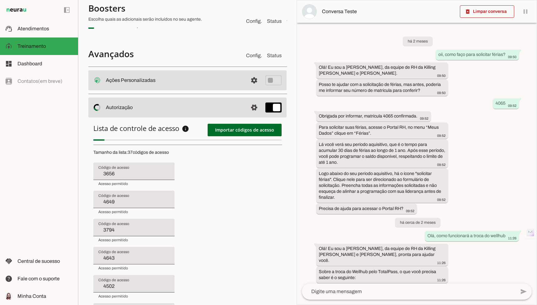
type input "4649"
type input "3794"
type input "4643"
type input "4502"
type input "4690"
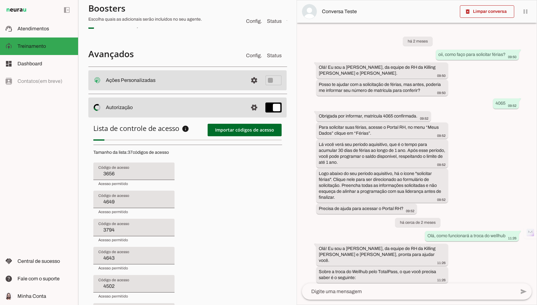
type input "4103"
type input "4393"
type input "4191"
type input "2446"
type input "4143"
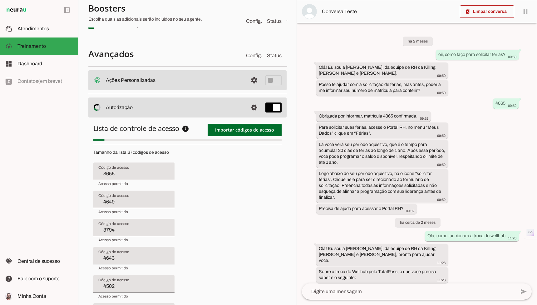
type input "3523"
type input "4635"
type input "4607"
type input "4610"
type input "8972"
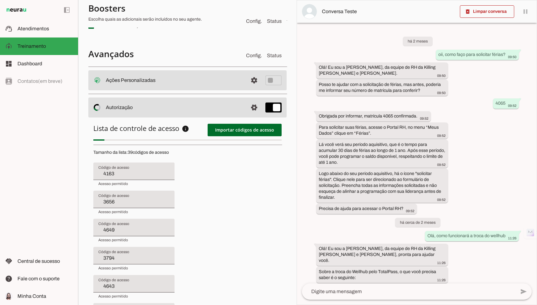
type input "3657"
type input "4571"
type input "4169"
type input "4163"
type input "3656"
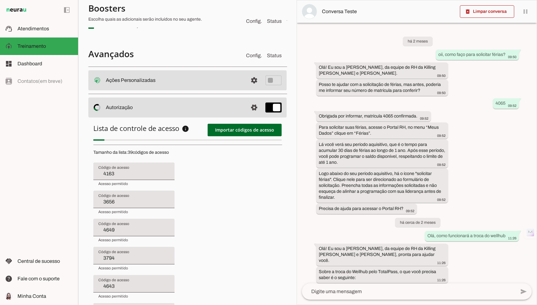
type input "4649"
type input "3794"
type input "4643"
type input "4502"
type input "4690"
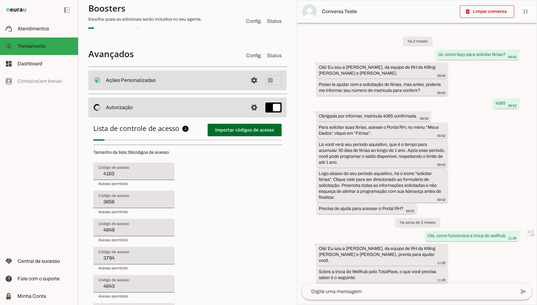
type input "4103"
type input "4393"
type input "4191"
type input "2446"
type input "4143"
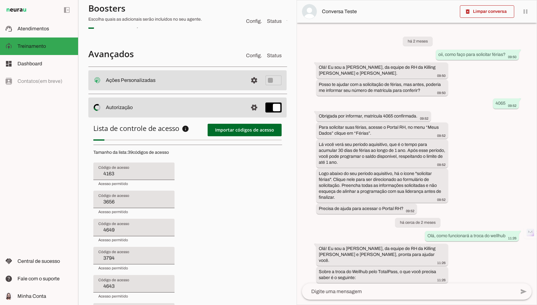
type input "3523"
type input "4635"
type input "4607"
type input "4610"
type input "3604"
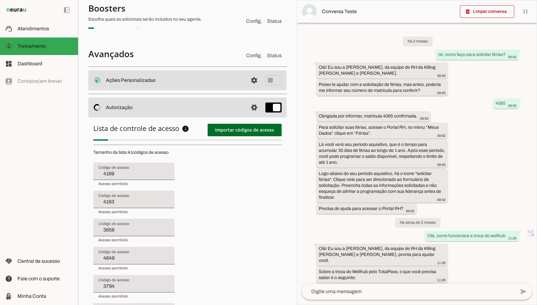
type input "4169"
type input "4163"
type input "3656"
type input "4649"
type input "3794"
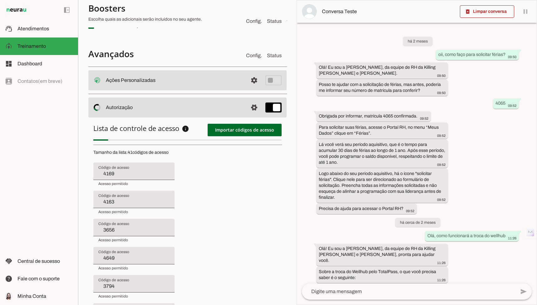
type input "4643"
type input "4502"
type input "4690"
type input "4103"
type input "4393"
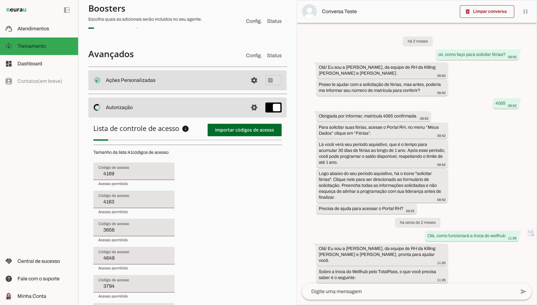
type input "4191"
type input "2446"
type input "4143"
type input "3523"
type input "4635"
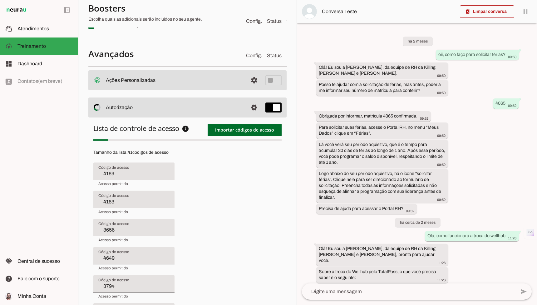
type input "4607"
type input "3020"
type input "4571"
type input "3604"
type input "4169"
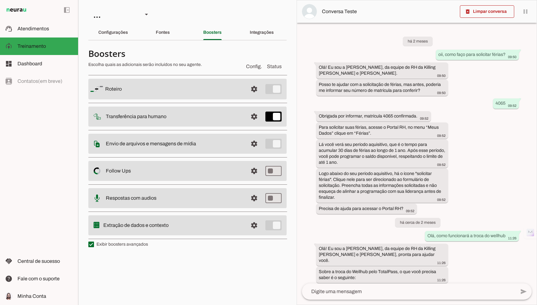
click at [117, 242] on label "Exibir boosters avançados" at bounding box center [118, 244] width 60 height 6
click at [94, 242] on md-checkbox at bounding box center [91, 245] width 6 height 6
type md-checkbox "on"
click at [117, 242] on label "Exibir boosters avançados" at bounding box center [118, 244] width 60 height 6
click at [94, 242] on md-checkbox at bounding box center [91, 245] width 6 height 6
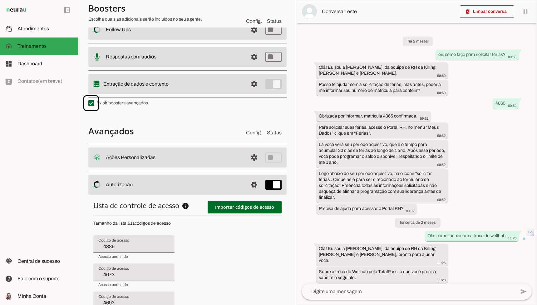
scroll to position [171, 0]
